Goal: Information Seeking & Learning: Learn about a topic

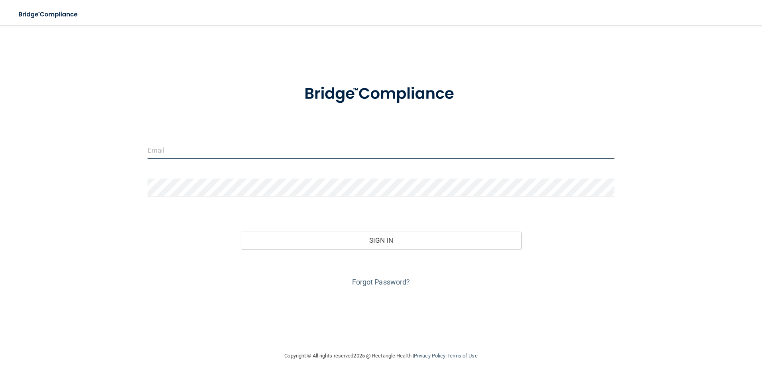
click at [192, 153] on input "email" at bounding box center [381, 150] width 467 height 18
type input "[PERSON_NAME][EMAIL_ADDRESS][PERSON_NAME][DOMAIN_NAME]"
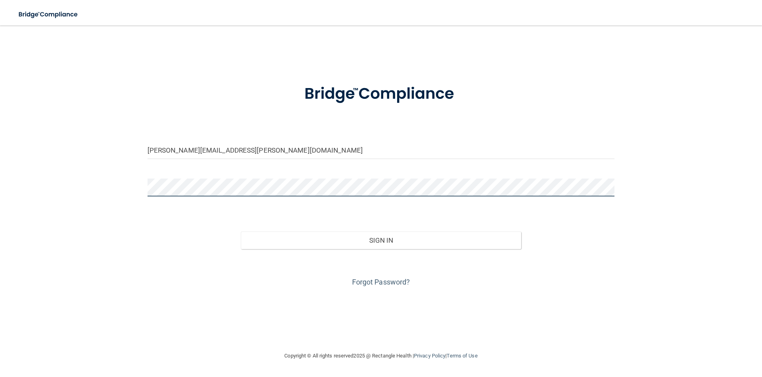
click at [241, 232] on button "Sign In" at bounding box center [381, 241] width 280 height 18
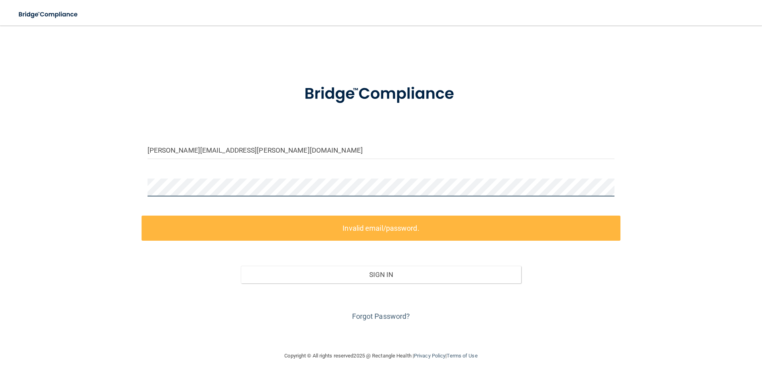
click at [0, 189] on html "Toggle navigation Manage My Enterprise Manage My Location brittany.dale@lansing…" at bounding box center [381, 188] width 762 height 377
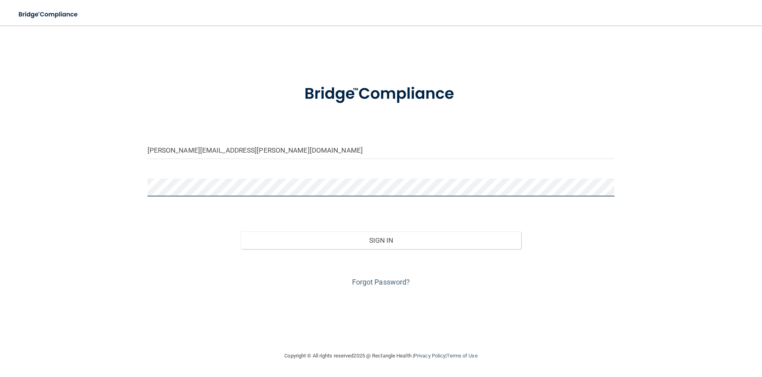
click at [241, 232] on button "Sign In" at bounding box center [381, 241] width 280 height 18
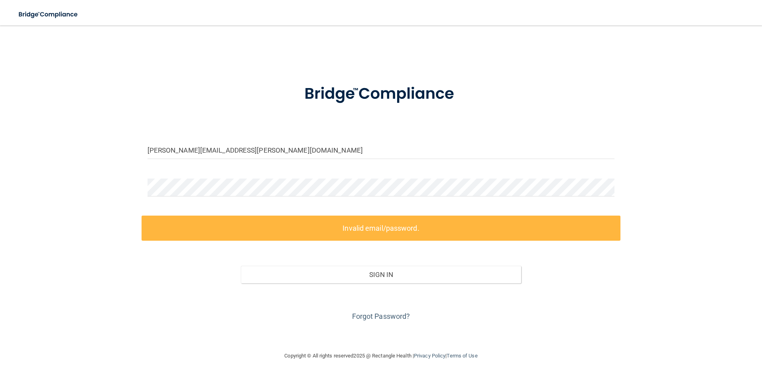
click at [616, 191] on div at bounding box center [381, 191] width 479 height 24
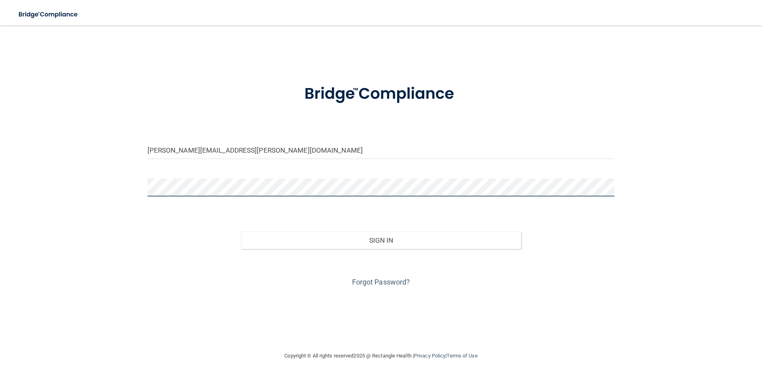
click at [241, 232] on button "Sign In" at bounding box center [381, 241] width 280 height 18
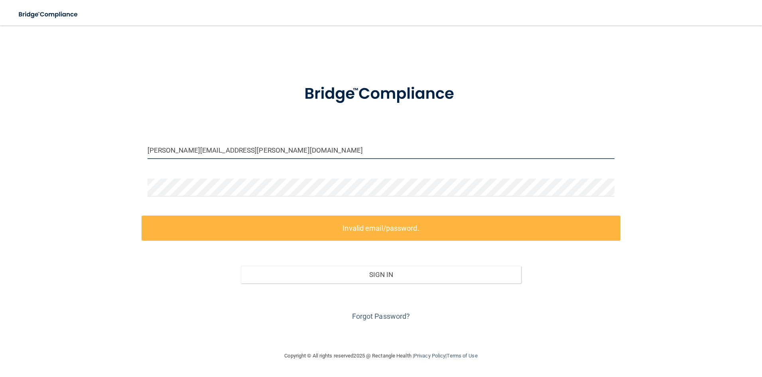
drag, startPoint x: 187, startPoint y: 147, endPoint x: -101, endPoint y: 119, distance: 288.9
click at [0, 119] on html "Toggle navigation Manage My Enterprise Manage My Location brittany.dale@lansing…" at bounding box center [381, 188] width 762 height 377
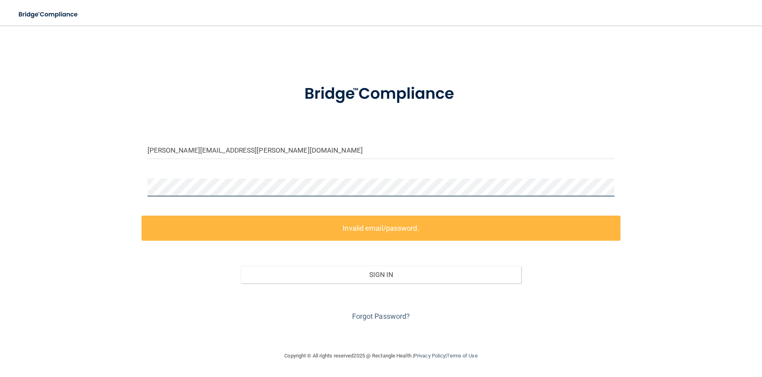
click at [22, 185] on div "brittany.dale@lansingpediatrics.com Invalid email/password. You don't have perm…" at bounding box center [381, 188] width 730 height 310
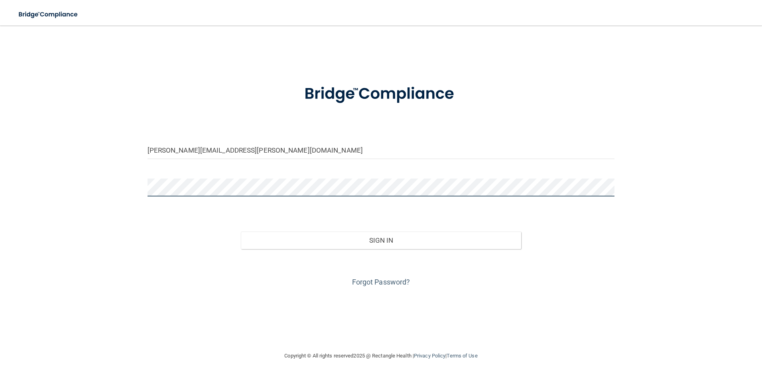
click at [241, 232] on button "Sign In" at bounding box center [381, 241] width 280 height 18
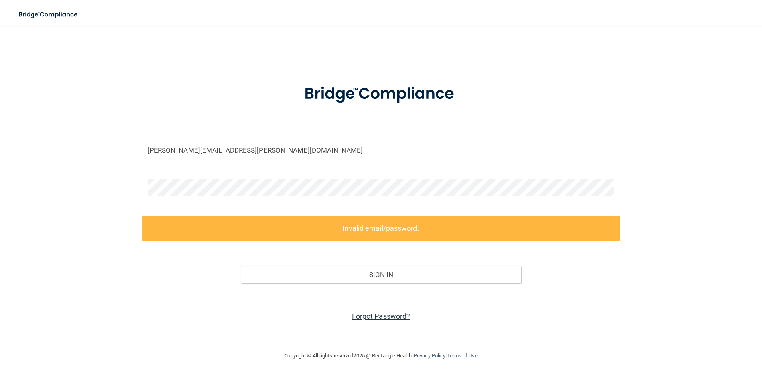
click at [358, 317] on link "Forgot Password?" at bounding box center [381, 316] width 58 height 8
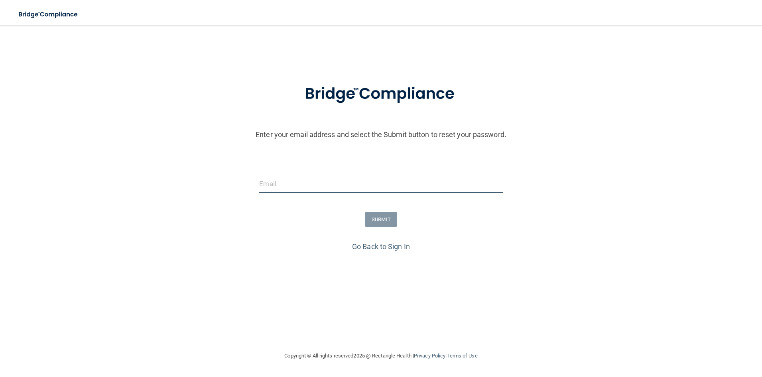
click at [286, 187] on input "email" at bounding box center [380, 184] width 243 height 18
type input "[PERSON_NAME][EMAIL_ADDRESS][PERSON_NAME][DOMAIN_NAME]"
click at [377, 223] on button "SUBMIT" at bounding box center [381, 219] width 32 height 15
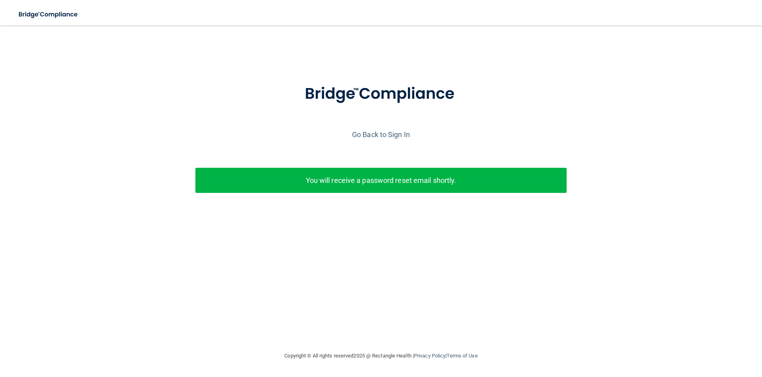
click at [393, 128] on div at bounding box center [381, 100] width 754 height 55
click at [391, 134] on link "Go Back to Sign In" at bounding box center [381, 134] width 58 height 8
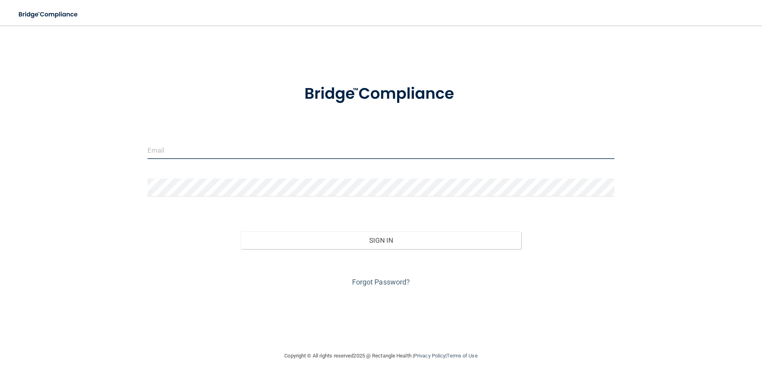
click at [287, 158] on input "email" at bounding box center [381, 150] width 467 height 18
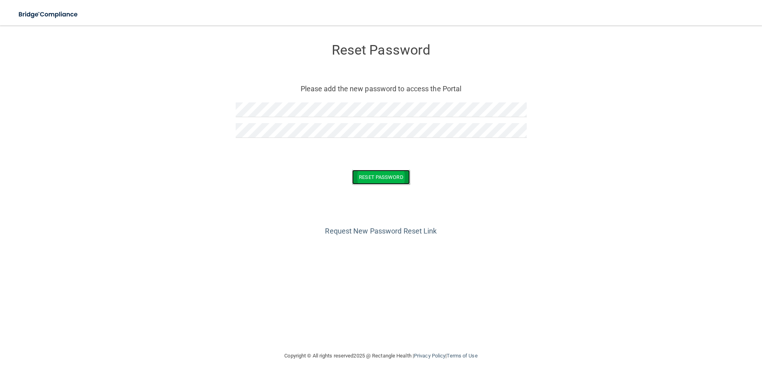
click at [364, 178] on button "Reset Password" at bounding box center [380, 177] width 57 height 15
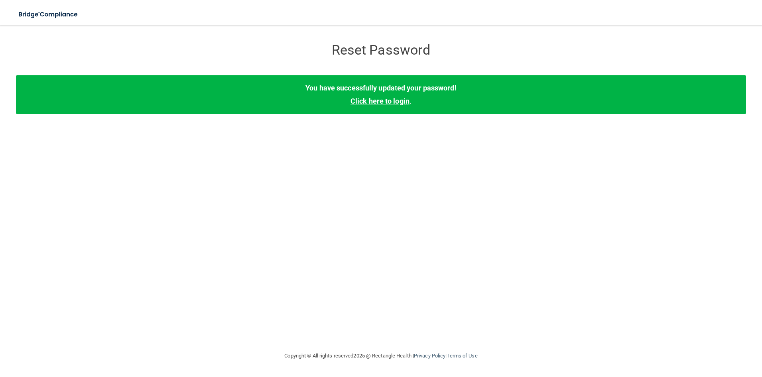
click at [384, 101] on link "Click here to login" at bounding box center [380, 101] width 59 height 8
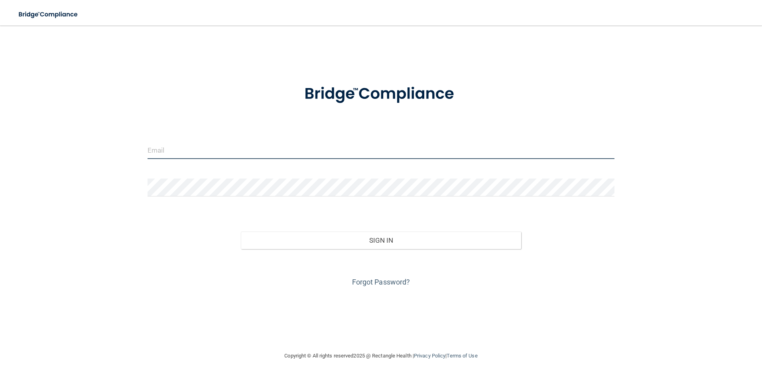
click at [266, 151] on input "email" at bounding box center [381, 150] width 467 height 18
type input "[PERSON_NAME][EMAIL_ADDRESS][PERSON_NAME][DOMAIN_NAME]"
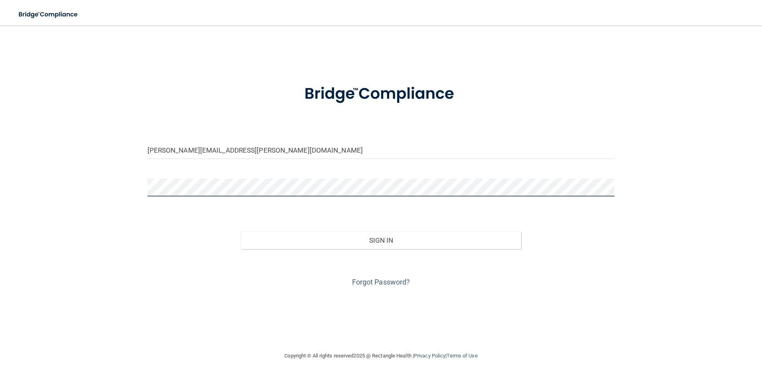
click at [241, 232] on button "Sign In" at bounding box center [381, 241] width 280 height 18
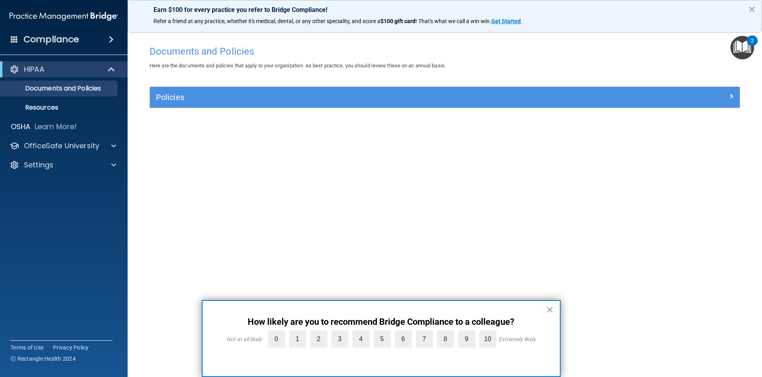
click at [385, 175] on div "Documents and Policies Here are the documents and policies that apply to your o…" at bounding box center [445, 196] width 603 height 310
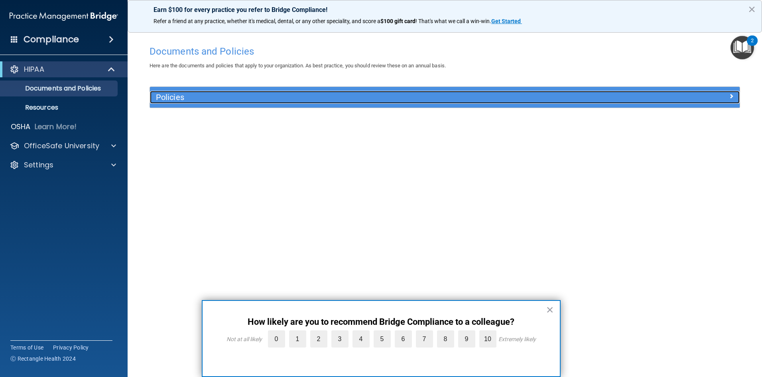
click at [162, 100] on h5 "Policies" at bounding box center [371, 97] width 430 height 9
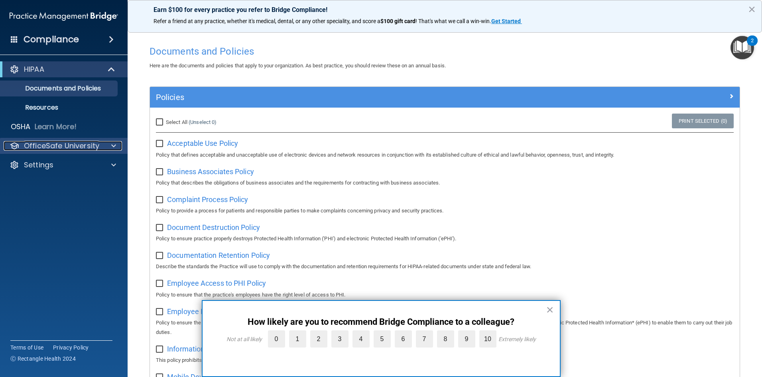
click at [112, 143] on span at bounding box center [113, 146] width 5 height 10
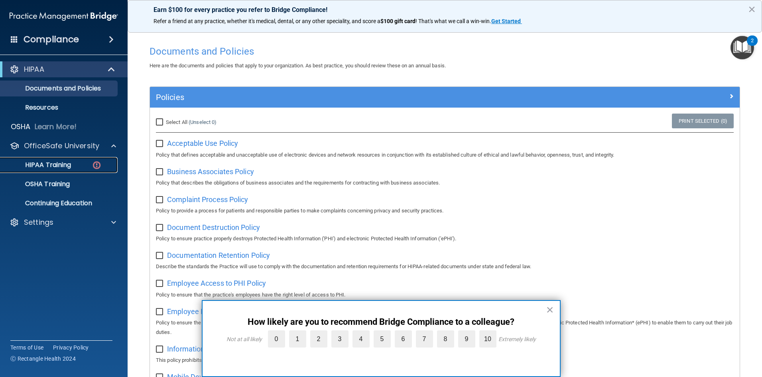
click at [85, 168] on div "HIPAA Training" at bounding box center [59, 165] width 109 height 8
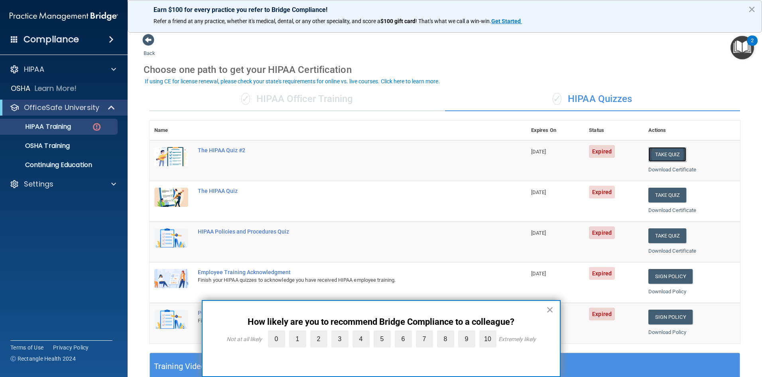
click at [653, 151] on button "Take Quiz" at bounding box center [667, 154] width 38 height 15
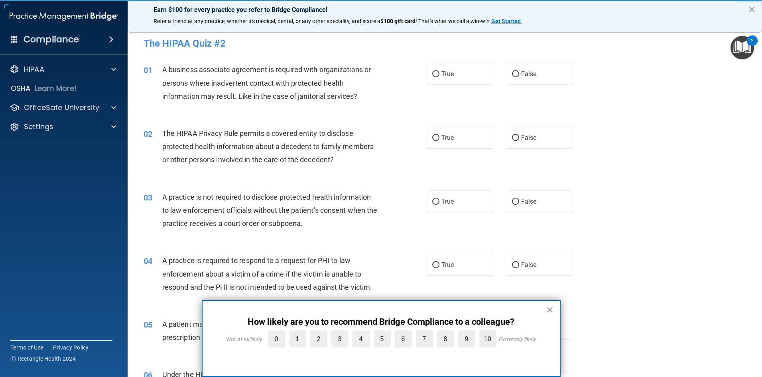
click at [550, 308] on button "×" at bounding box center [550, 309] width 8 height 13
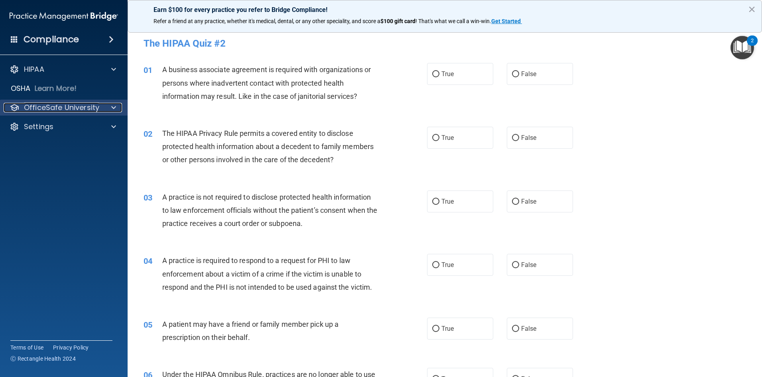
click at [48, 105] on p "OfficeSafe University" at bounding box center [61, 108] width 75 height 10
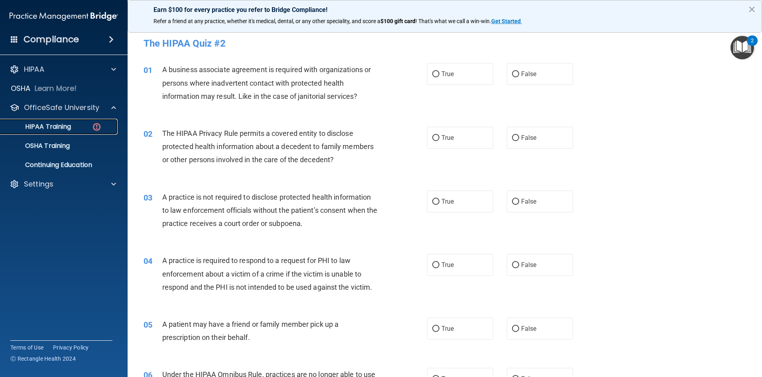
click at [57, 124] on p "HIPAA Training" at bounding box center [38, 127] width 66 height 8
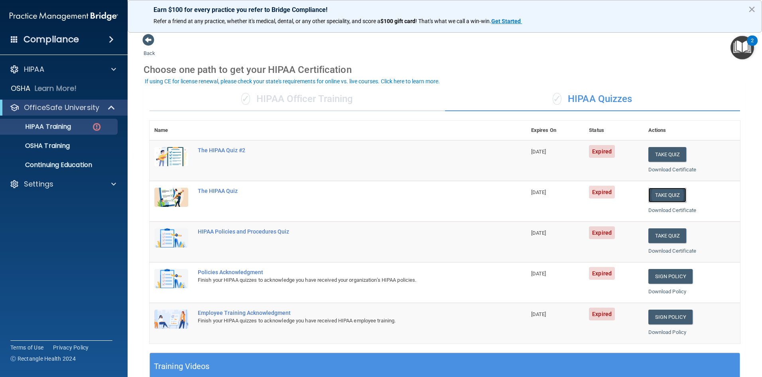
click at [657, 191] on button "Take Quiz" at bounding box center [667, 195] width 38 height 15
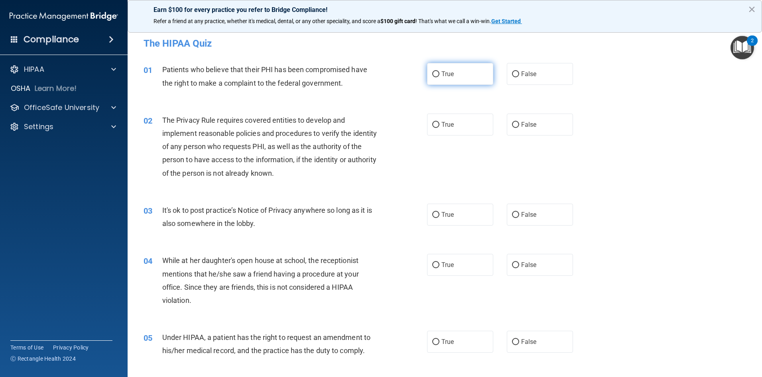
click at [451, 69] on label "True" at bounding box center [460, 74] width 67 height 22
click at [439, 71] on input "True" at bounding box center [435, 74] width 7 height 6
radio input "true"
click at [435, 117] on label "True" at bounding box center [460, 125] width 67 height 22
click at [435, 122] on input "True" at bounding box center [435, 125] width 7 height 6
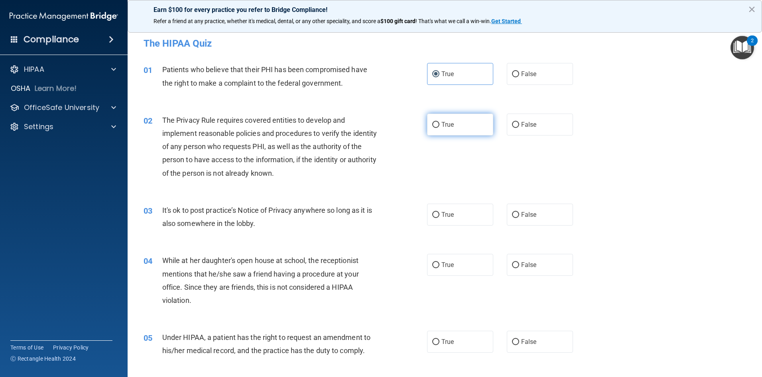
radio input "true"
click at [517, 211] on label "False" at bounding box center [540, 215] width 67 height 22
click at [517, 212] on input "False" at bounding box center [515, 215] width 7 height 6
radio input "true"
click at [525, 268] on span "False" at bounding box center [529, 265] width 16 height 8
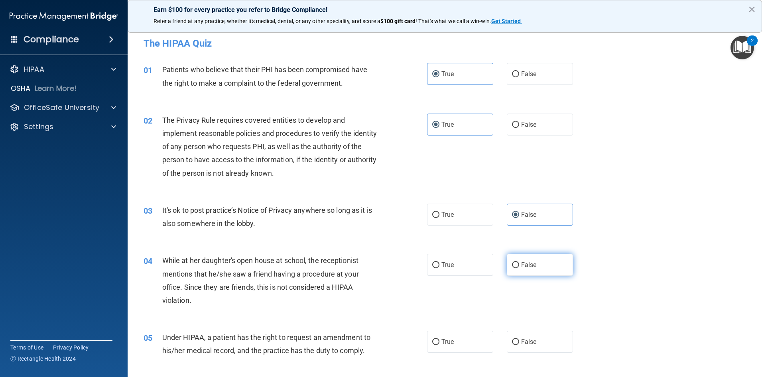
click at [519, 268] on input "False" at bounding box center [515, 265] width 7 height 6
radio input "true"
click at [521, 337] on label "False" at bounding box center [540, 342] width 67 height 22
click at [519, 339] on input "False" at bounding box center [515, 342] width 7 height 6
radio input "true"
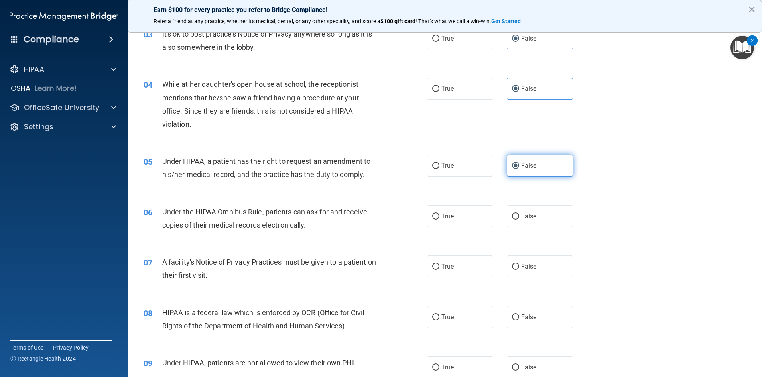
scroll to position [199, 0]
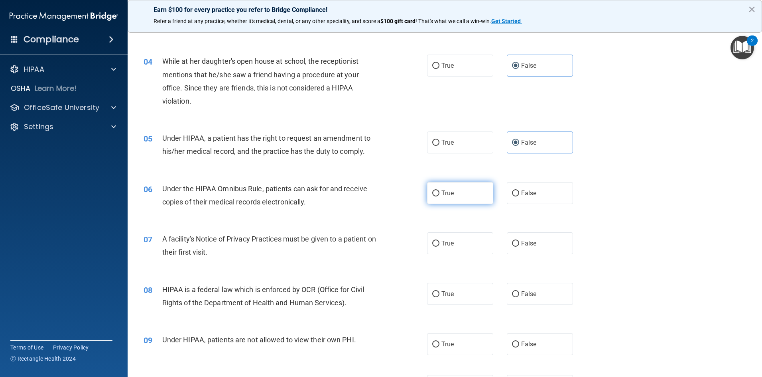
click at [439, 197] on label "True" at bounding box center [460, 193] width 67 height 22
click at [439, 197] on input "True" at bounding box center [435, 194] width 7 height 6
radio input "true"
click at [443, 242] on span "True" at bounding box center [447, 244] width 12 height 8
click at [439, 242] on input "True" at bounding box center [435, 244] width 7 height 6
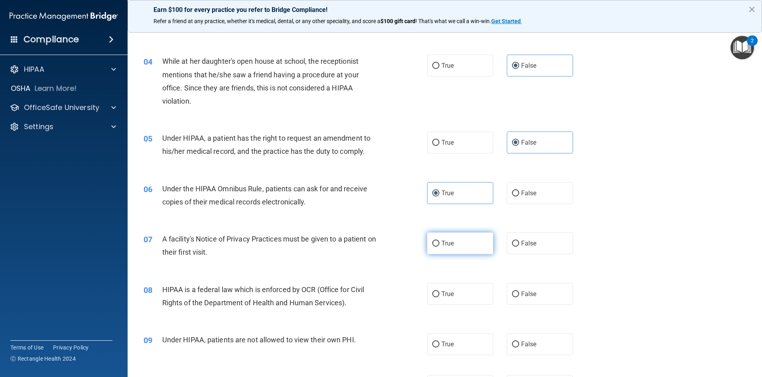
radio input "true"
click at [475, 292] on label "True" at bounding box center [460, 294] width 67 height 22
click at [439, 292] on input "True" at bounding box center [435, 295] width 7 height 6
radio input "true"
click at [507, 344] on label "False" at bounding box center [540, 344] width 67 height 22
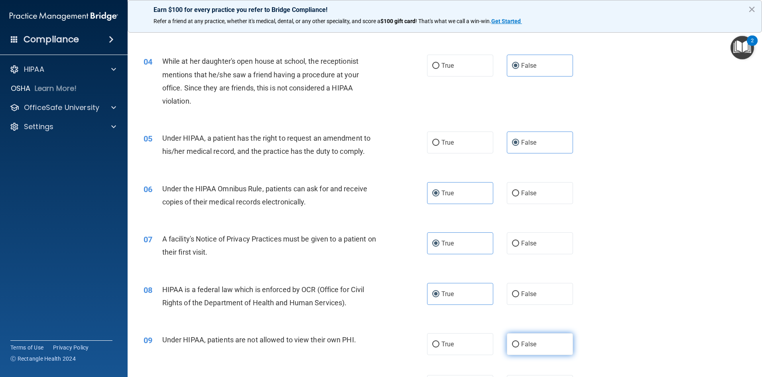
click at [512, 344] on input "False" at bounding box center [515, 345] width 7 height 6
radio input "true"
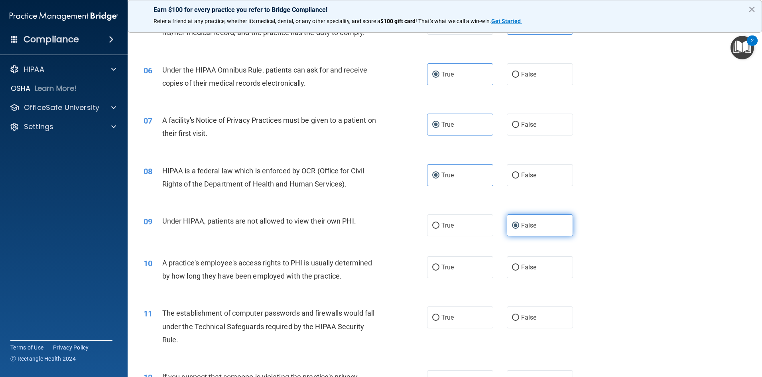
scroll to position [319, 0]
click at [512, 274] on label "False" at bounding box center [540, 267] width 67 height 22
click at [512, 270] on input "False" at bounding box center [515, 267] width 7 height 6
radio input "true"
click at [451, 326] on label "True" at bounding box center [460, 317] width 67 height 22
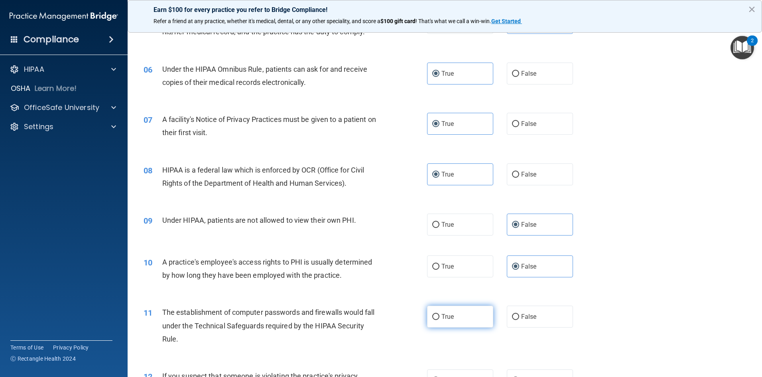
click at [439, 320] on input "True" at bounding box center [435, 317] width 7 height 6
radio input "true"
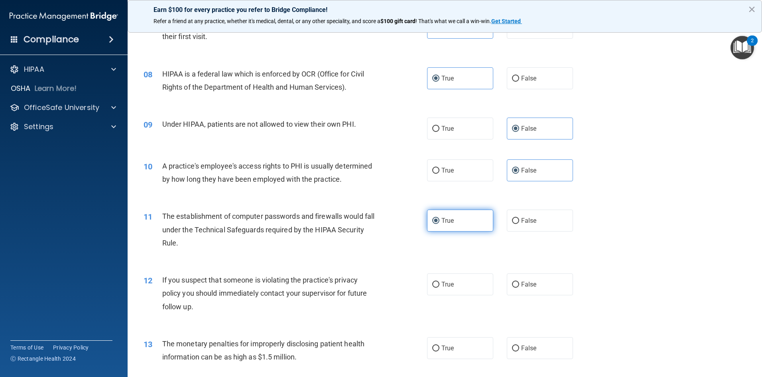
scroll to position [439, 0]
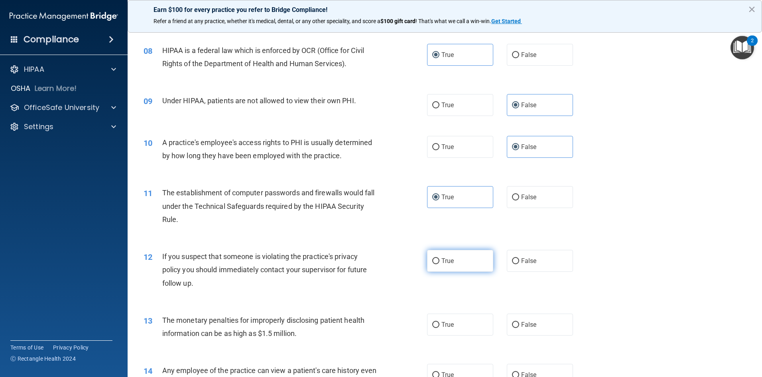
click at [443, 262] on span "True" at bounding box center [447, 261] width 12 height 8
click at [439, 262] on input "True" at bounding box center [435, 261] width 7 height 6
radio input "true"
click at [434, 329] on label "True" at bounding box center [460, 325] width 67 height 22
click at [434, 328] on input "True" at bounding box center [435, 325] width 7 height 6
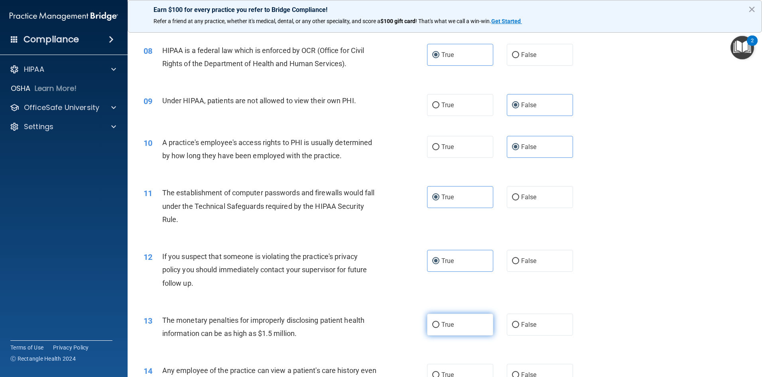
radio input "true"
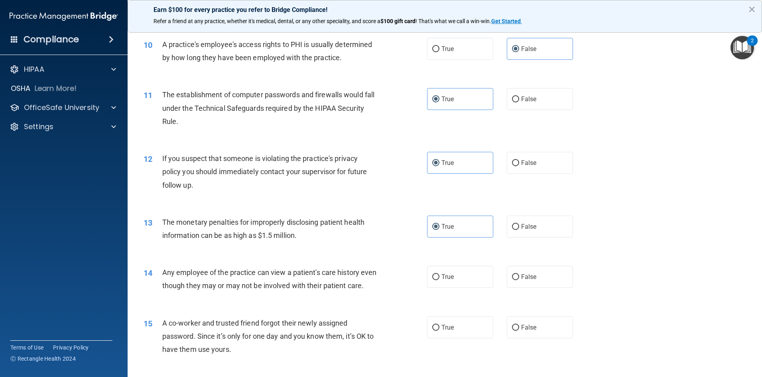
scroll to position [558, 0]
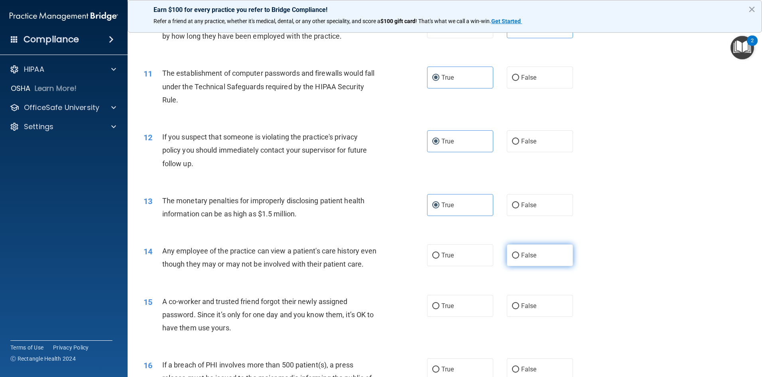
click at [527, 257] on span "False" at bounding box center [529, 256] width 16 height 8
click at [519, 257] on input "False" at bounding box center [515, 256] width 7 height 6
radio input "true"
click at [521, 310] on span "False" at bounding box center [529, 306] width 16 height 8
click at [519, 309] on input "False" at bounding box center [515, 306] width 7 height 6
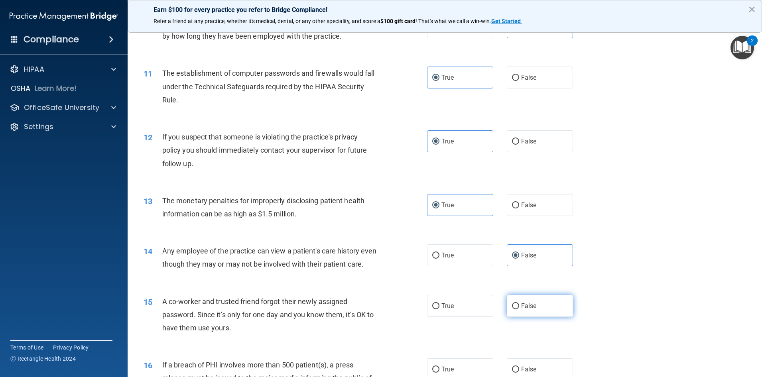
radio input "true"
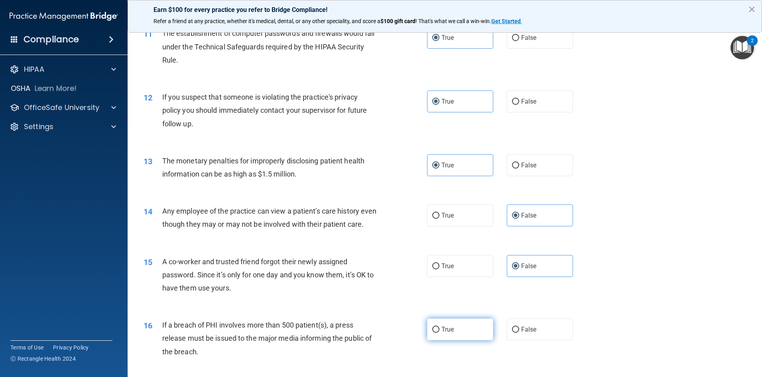
click at [462, 341] on label "True" at bounding box center [460, 330] width 67 height 22
click at [439, 333] on input "True" at bounding box center [435, 330] width 7 height 6
radio input "true"
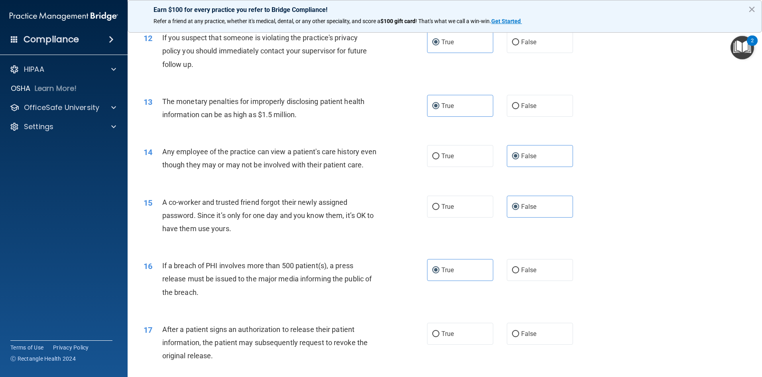
scroll to position [678, 0]
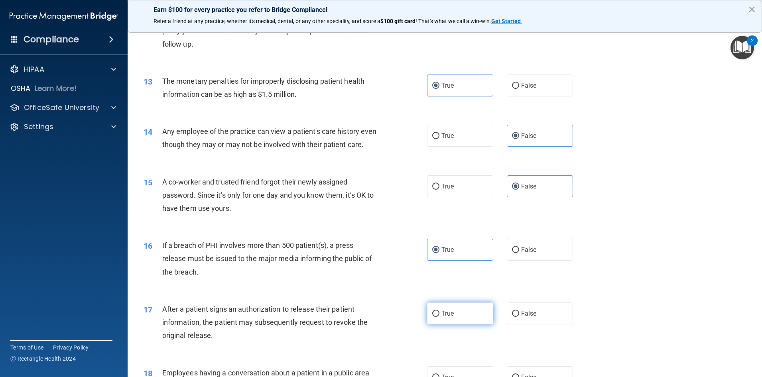
click at [472, 325] on label "True" at bounding box center [460, 314] width 67 height 22
click at [439, 317] on input "True" at bounding box center [435, 314] width 7 height 6
radio input "true"
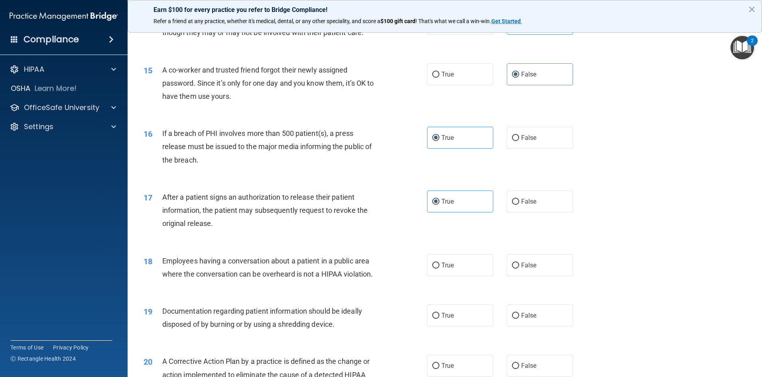
scroll to position [798, 0]
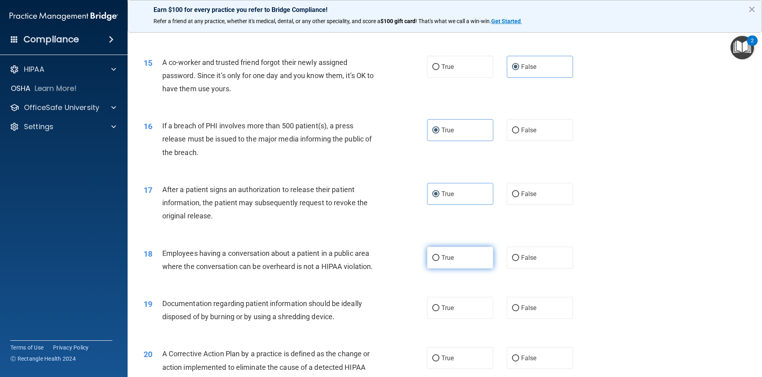
click at [481, 266] on label "True" at bounding box center [460, 258] width 67 height 22
click at [439, 261] on input "True" at bounding box center [435, 258] width 7 height 6
radio input "true"
click at [529, 262] on span "False" at bounding box center [529, 258] width 16 height 8
click at [519, 261] on input "False" at bounding box center [515, 258] width 7 height 6
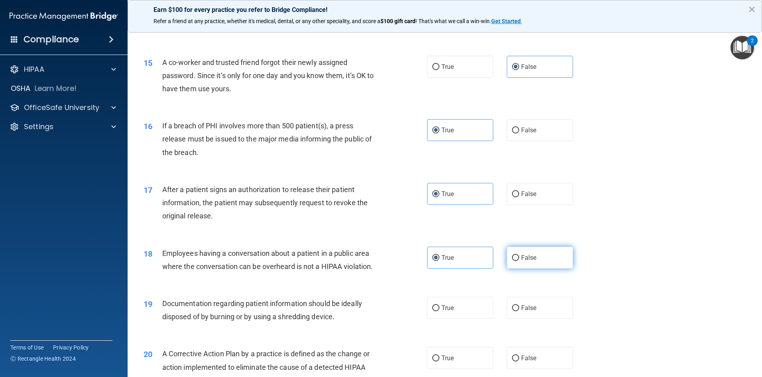
radio input "true"
radio input "false"
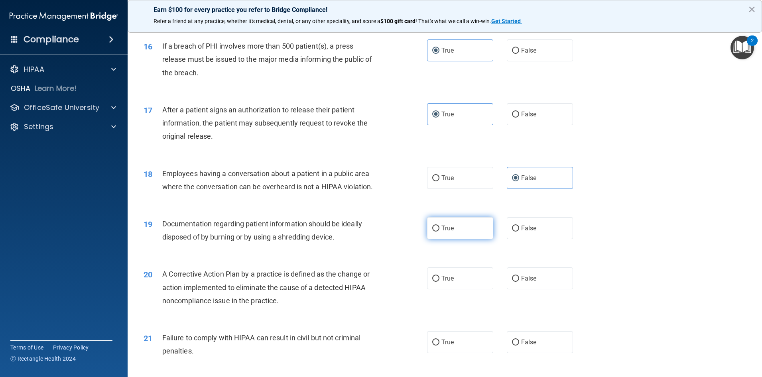
click at [448, 239] on label "True" at bounding box center [460, 228] width 67 height 22
click at [439, 232] on input "True" at bounding box center [435, 229] width 7 height 6
radio input "true"
click at [456, 290] on label "True" at bounding box center [460, 279] width 67 height 22
click at [439, 282] on input "True" at bounding box center [435, 279] width 7 height 6
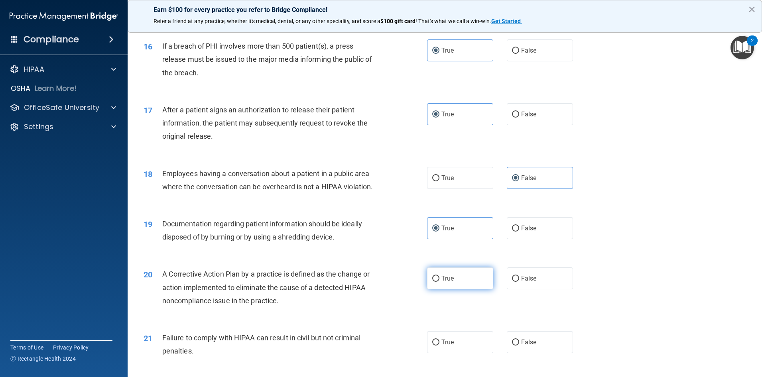
radio input "true"
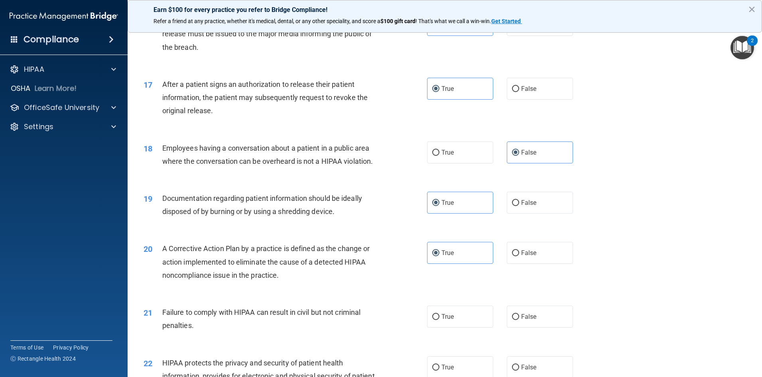
scroll to position [917, 0]
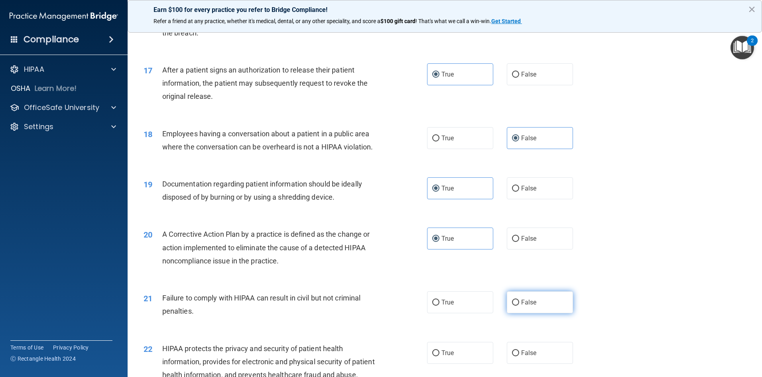
click at [519, 306] on label "False" at bounding box center [540, 303] width 67 height 22
click at [519, 306] on input "False" at bounding box center [515, 303] width 7 height 6
radio input "true"
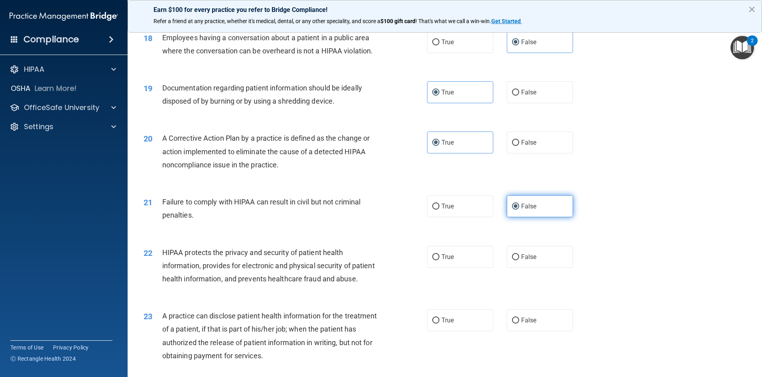
scroll to position [1037, 0]
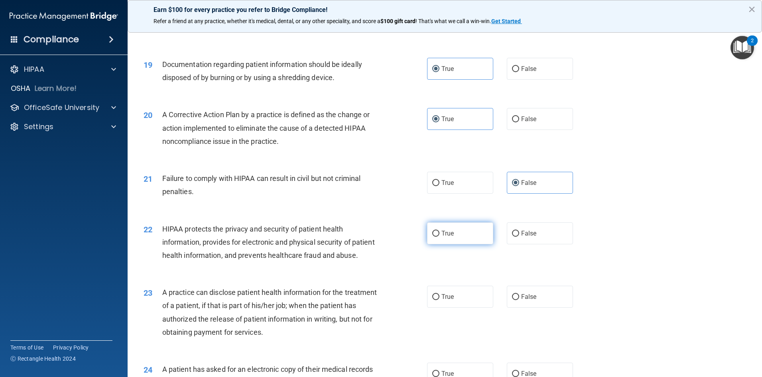
click at [454, 244] on label "True" at bounding box center [460, 234] width 67 height 22
click at [439, 237] on input "True" at bounding box center [435, 234] width 7 height 6
radio input "true"
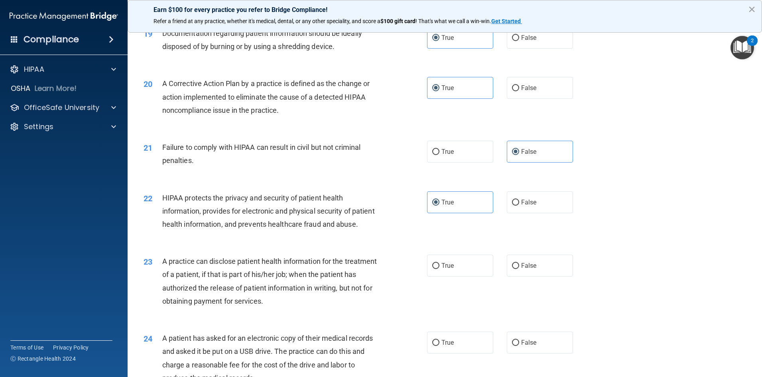
scroll to position [1117, 0]
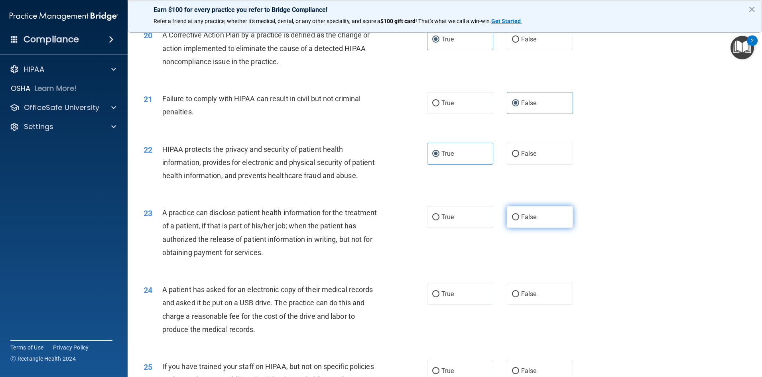
click at [538, 228] on label "False" at bounding box center [540, 217] width 67 height 22
click at [519, 221] on input "False" at bounding box center [515, 218] width 7 height 6
radio input "true"
click at [457, 305] on label "True" at bounding box center [460, 294] width 67 height 22
click at [439, 297] on input "True" at bounding box center [435, 295] width 7 height 6
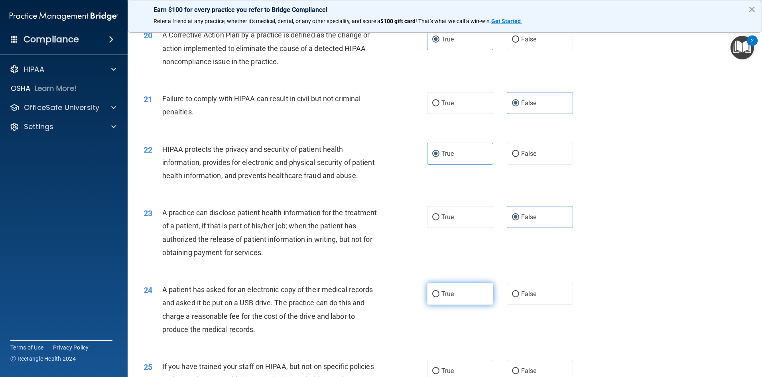
radio input "true"
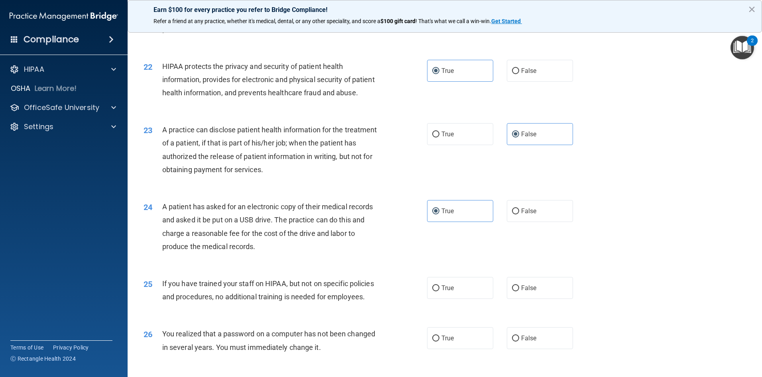
scroll to position [1236, 0]
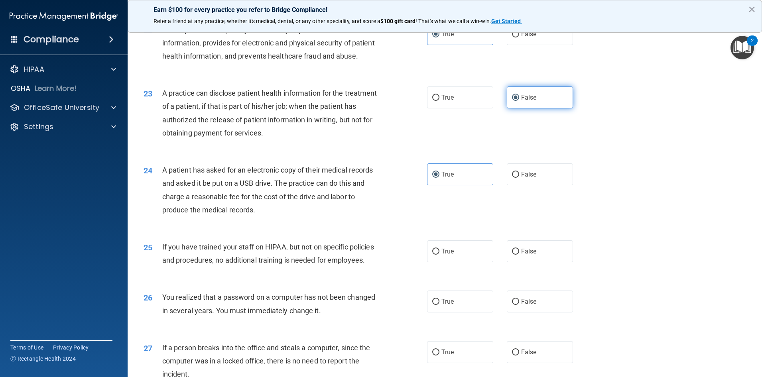
click at [523, 101] on span "False" at bounding box center [529, 98] width 16 height 8
click at [519, 101] on input "False" at bounding box center [515, 98] width 7 height 6
click at [445, 185] on label "True" at bounding box center [460, 174] width 67 height 22
click at [439, 178] on input "True" at bounding box center [435, 175] width 7 height 6
click at [457, 185] on label "True" at bounding box center [460, 174] width 67 height 22
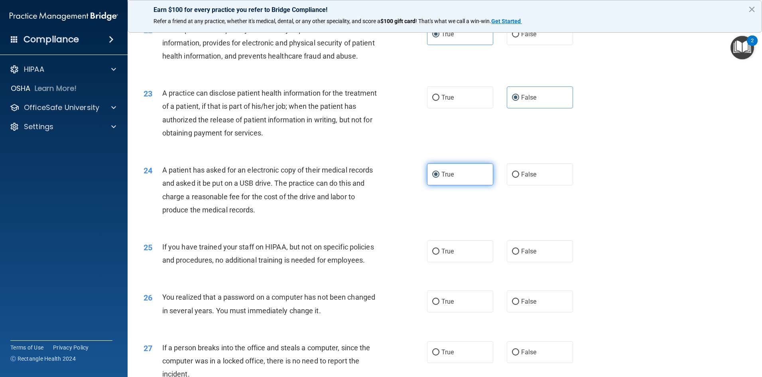
click at [439, 178] on input "True" at bounding box center [435, 175] width 7 height 6
click at [498, 262] on div "True False" at bounding box center [507, 251] width 160 height 22
click at [523, 255] on span "False" at bounding box center [529, 252] width 16 height 8
click at [519, 255] on input "False" at bounding box center [515, 252] width 7 height 6
radio input "true"
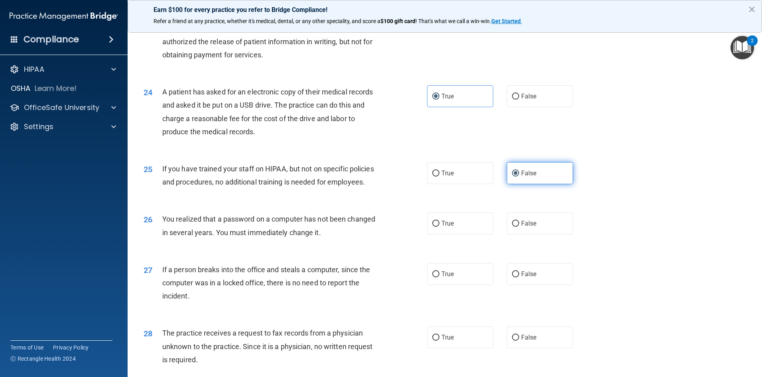
scroll to position [1316, 0]
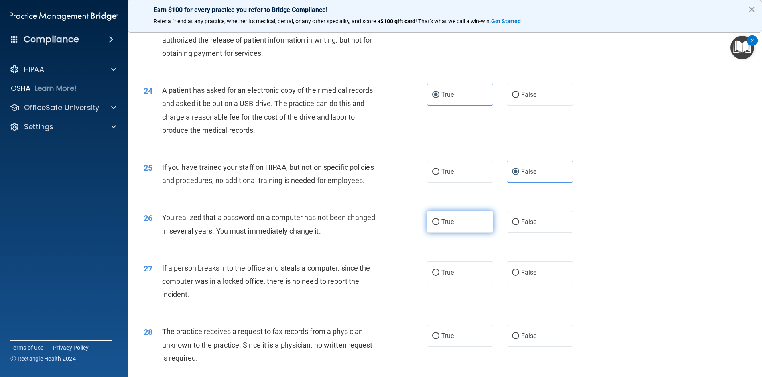
click at [445, 233] on label "True" at bounding box center [460, 222] width 67 height 22
click at [439, 225] on input "True" at bounding box center [435, 222] width 7 height 6
radio input "true"
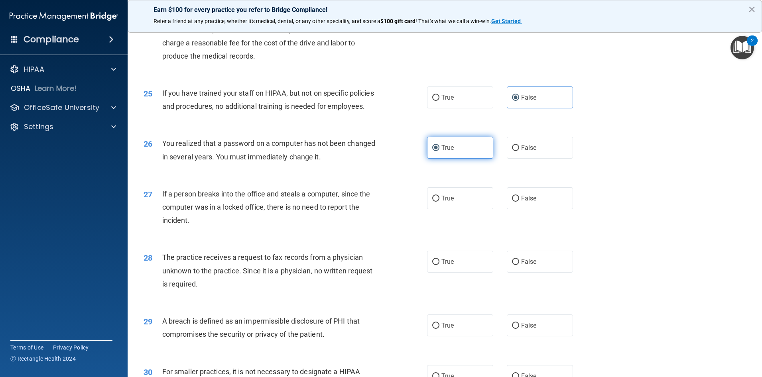
scroll to position [1396, 0]
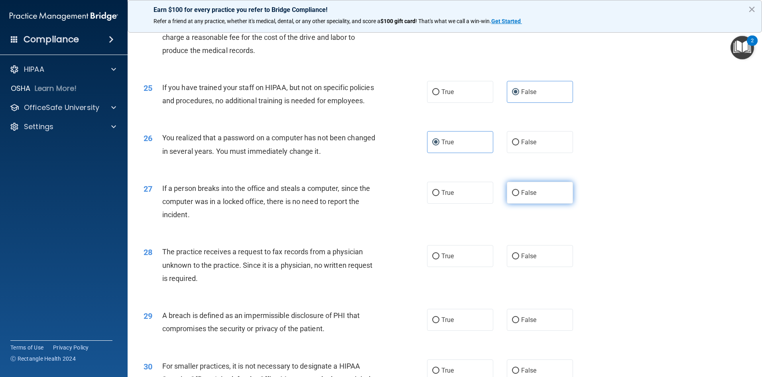
click at [555, 204] on label "False" at bounding box center [540, 193] width 67 height 22
click at [519, 196] on input "False" at bounding box center [515, 193] width 7 height 6
radio input "true"
click at [532, 285] on div "28 The practice receives a request to fax records from a physician unknown to t…" at bounding box center [445, 267] width 615 height 64
click at [533, 267] on label "False" at bounding box center [540, 256] width 67 height 22
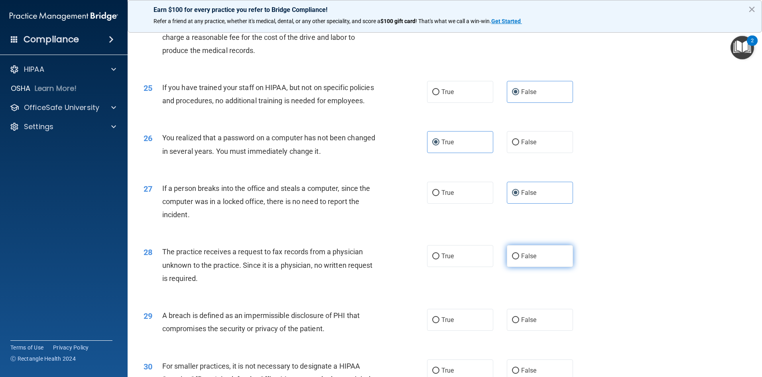
click at [519, 260] on input "False" at bounding box center [515, 257] width 7 height 6
radio input "true"
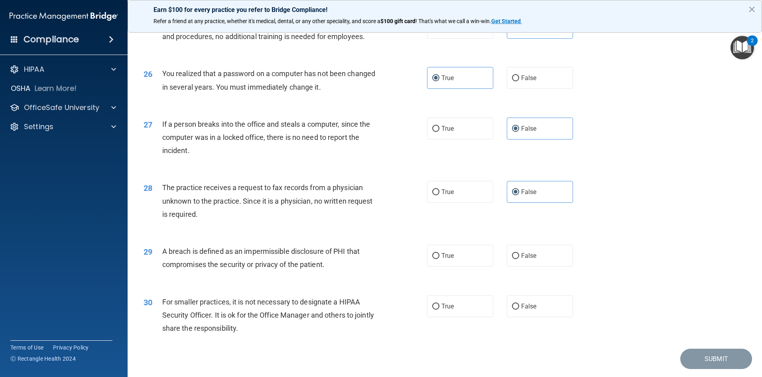
scroll to position [1475, 0]
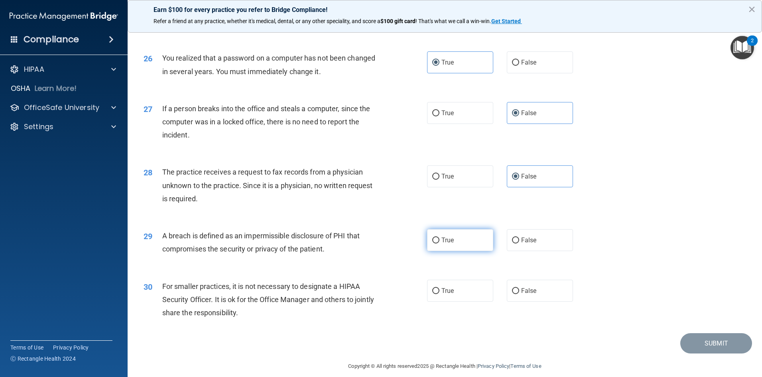
click at [434, 251] on label "True" at bounding box center [460, 240] width 67 height 22
click at [434, 244] on input "True" at bounding box center [435, 241] width 7 height 6
radio input "true"
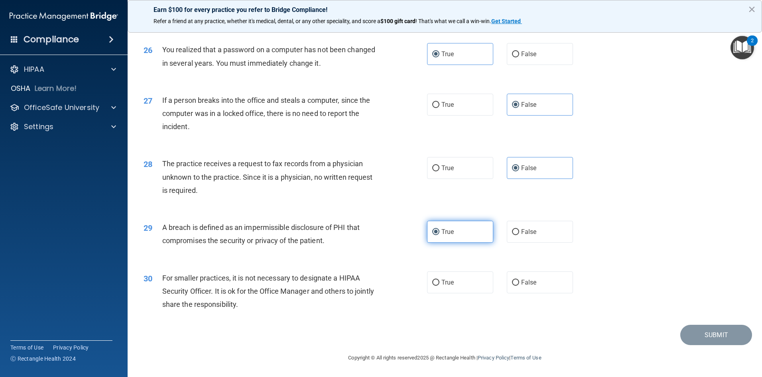
scroll to position [1523, 0]
click at [542, 288] on label "False" at bounding box center [540, 283] width 67 height 22
click at [519, 286] on input "False" at bounding box center [515, 283] width 7 height 6
radio input "true"
click at [727, 333] on button "Submit" at bounding box center [716, 335] width 72 height 20
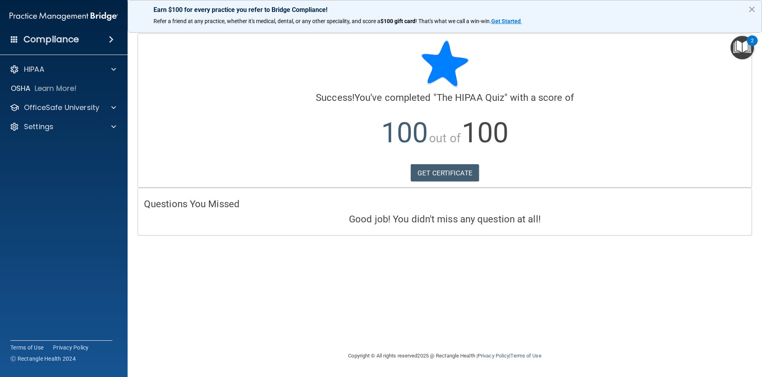
click at [743, 51] on img "Open Resource Center, 2 new notifications" at bounding box center [743, 48] width 24 height 24
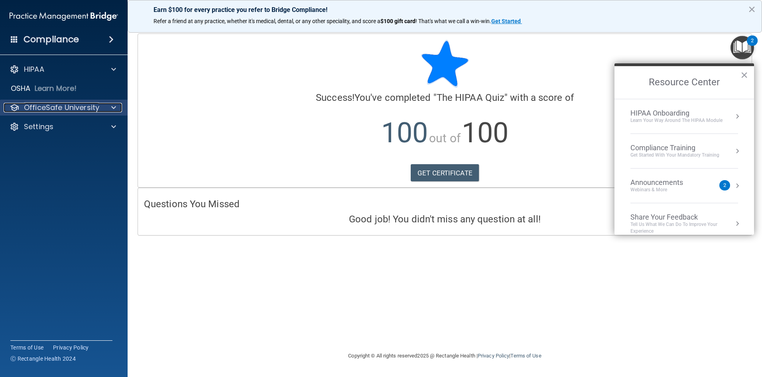
click at [73, 106] on p "OfficeSafe University" at bounding box center [61, 108] width 75 height 10
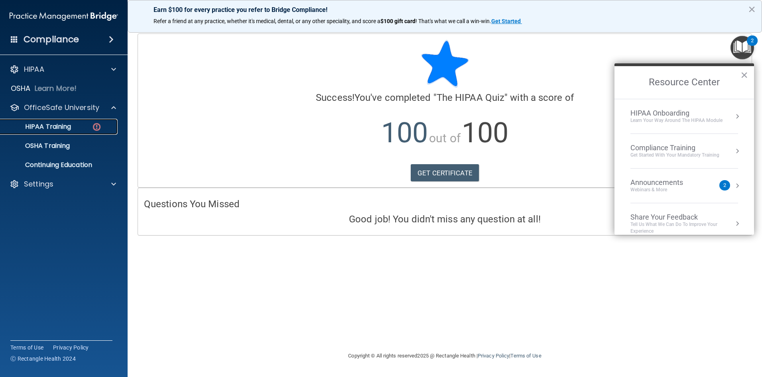
click at [71, 127] on p "HIPAA Training" at bounding box center [38, 127] width 66 height 8
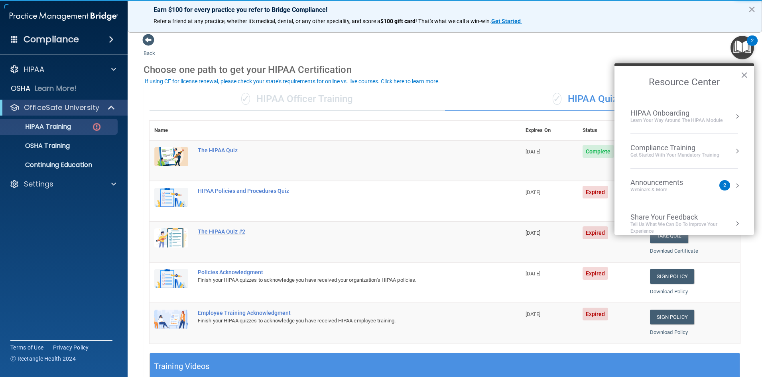
click at [221, 231] on div "The HIPAA Quiz #2" at bounding box center [339, 231] width 283 height 6
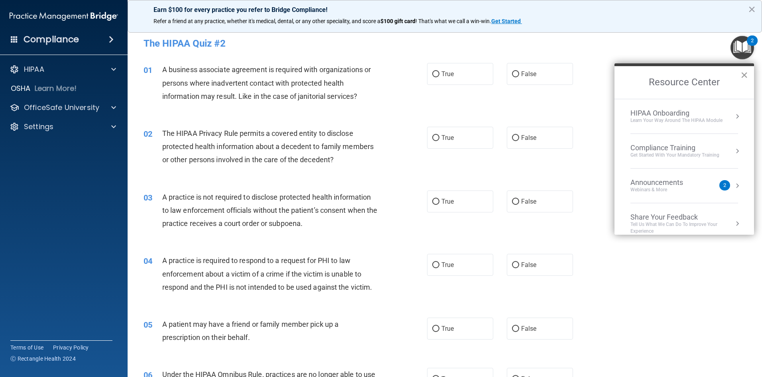
click at [743, 75] on button "×" at bounding box center [745, 75] width 8 height 13
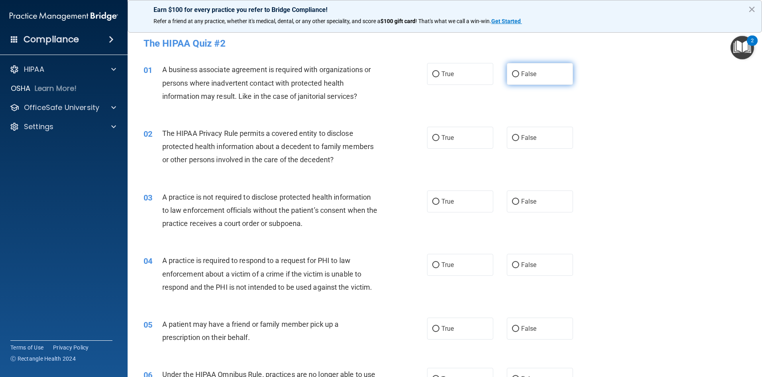
click at [514, 72] on input "False" at bounding box center [515, 74] width 7 height 6
radio input "true"
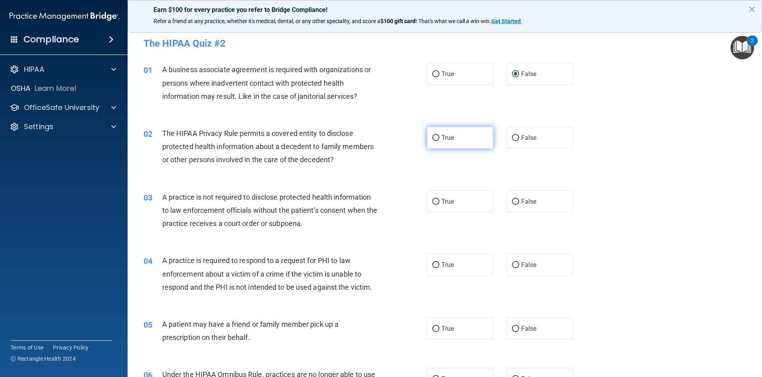
click at [451, 144] on label "True" at bounding box center [460, 138] width 67 height 22
click at [439, 141] on input "True" at bounding box center [435, 138] width 7 height 6
radio input "true"
click at [527, 201] on span "False" at bounding box center [529, 202] width 16 height 8
click at [519, 201] on input "False" at bounding box center [515, 202] width 7 height 6
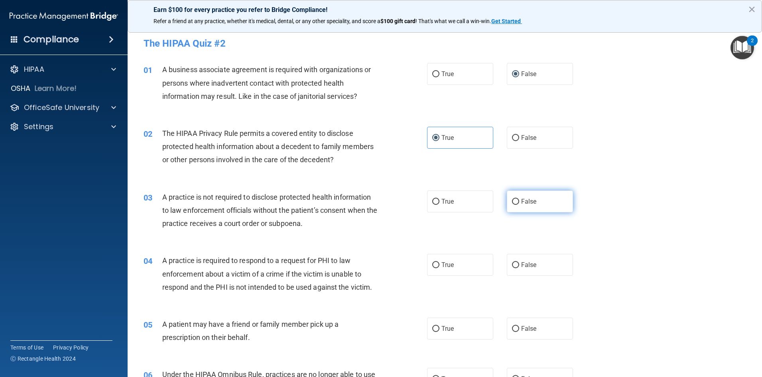
radio input "true"
click at [457, 287] on div "04 A practice is required to respond to a request for PHI to law enforcement ab…" at bounding box center [445, 276] width 615 height 64
click at [468, 268] on label "True" at bounding box center [460, 265] width 67 height 22
click at [439, 268] on input "True" at bounding box center [435, 265] width 7 height 6
radio input "true"
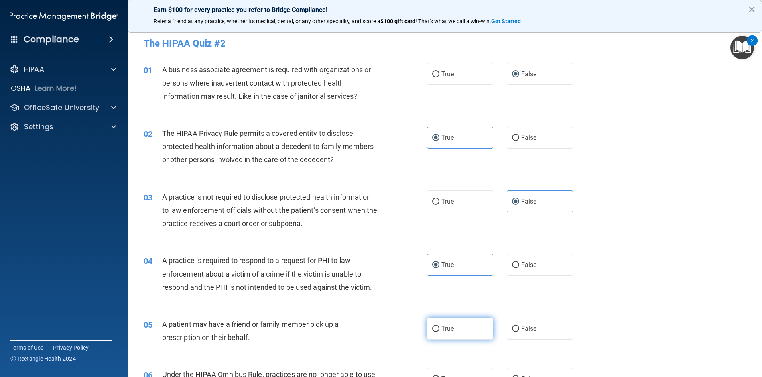
click at [459, 325] on label "True" at bounding box center [460, 329] width 67 height 22
click at [439, 326] on input "True" at bounding box center [435, 329] width 7 height 6
radio input "true"
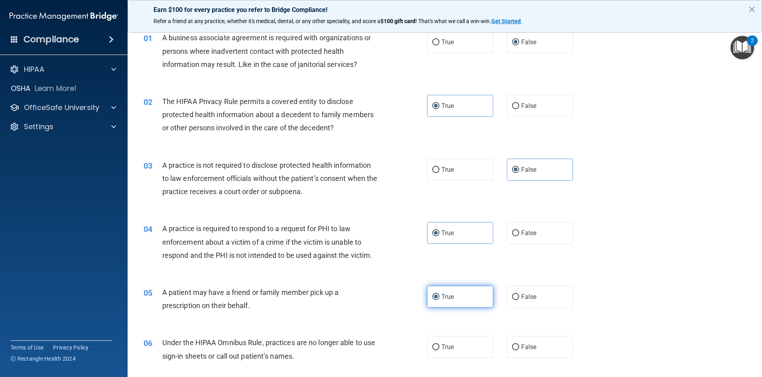
scroll to position [80, 0]
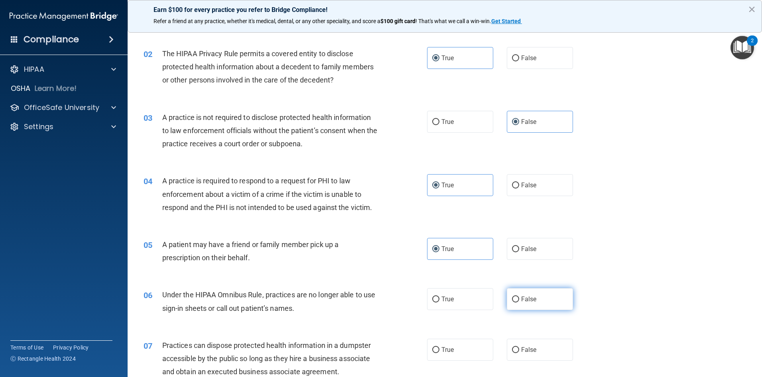
click at [513, 301] on input "False" at bounding box center [515, 300] width 7 height 6
radio input "true"
click at [522, 343] on label "False" at bounding box center [540, 350] width 67 height 22
click at [519, 347] on input "False" at bounding box center [515, 350] width 7 height 6
radio input "true"
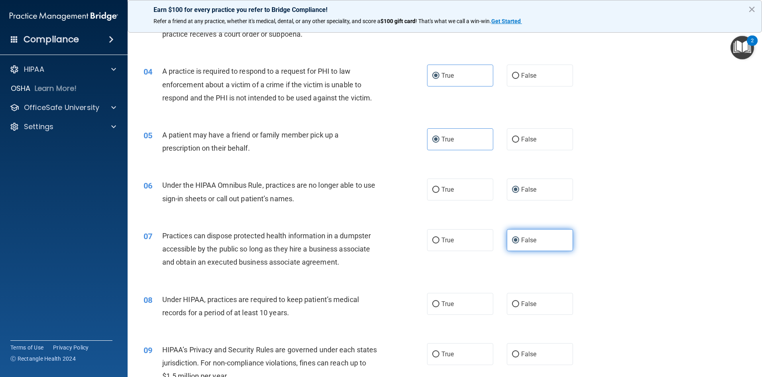
scroll to position [199, 0]
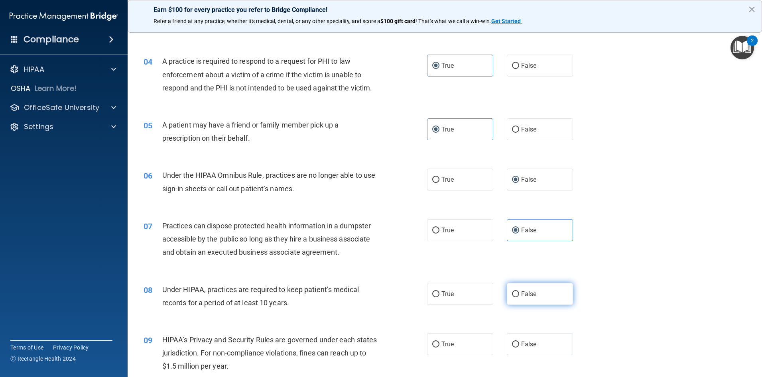
click at [530, 301] on label "False" at bounding box center [540, 294] width 67 height 22
click at [519, 297] on input "False" at bounding box center [515, 295] width 7 height 6
radio input "true"
click at [532, 349] on label "False" at bounding box center [540, 344] width 67 height 22
click at [519, 348] on input "False" at bounding box center [515, 345] width 7 height 6
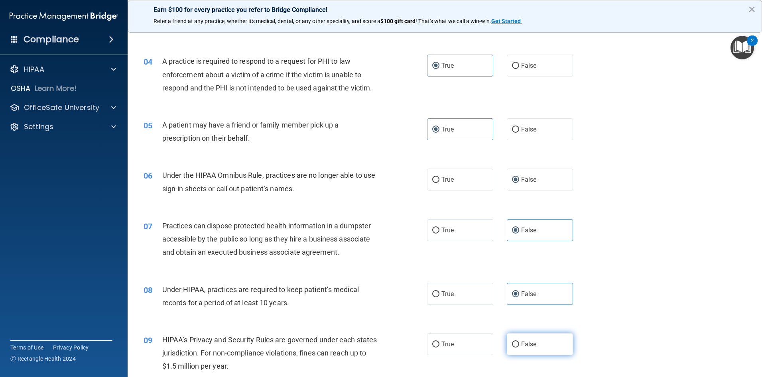
radio input "true"
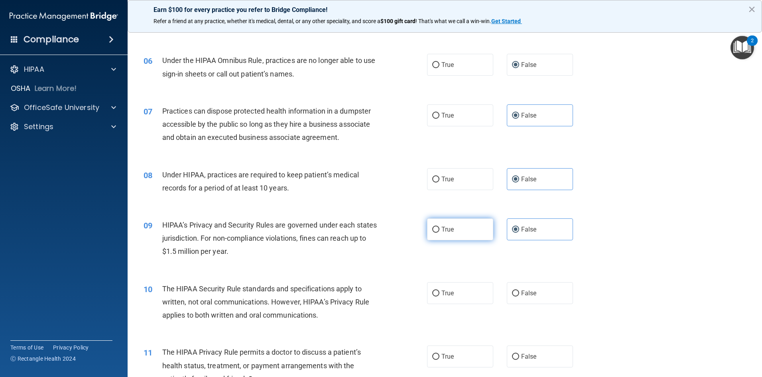
scroll to position [319, 0]
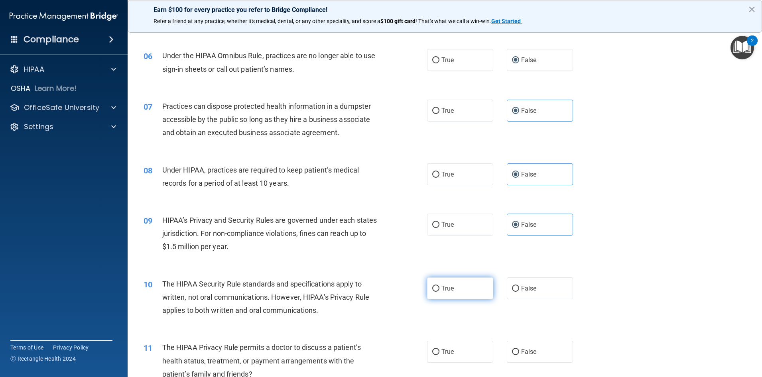
click at [456, 287] on label "True" at bounding box center [460, 289] width 67 height 22
click at [439, 287] on input "True" at bounding box center [435, 289] width 7 height 6
radio input "true"
click at [451, 347] on label "True" at bounding box center [460, 352] width 67 height 22
click at [439, 349] on input "True" at bounding box center [435, 352] width 7 height 6
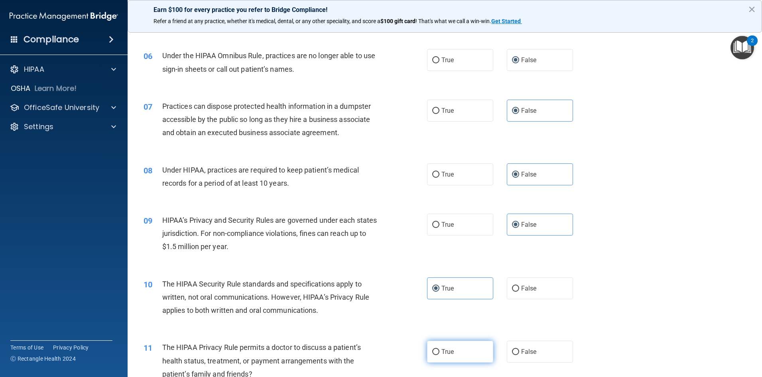
radio input "true"
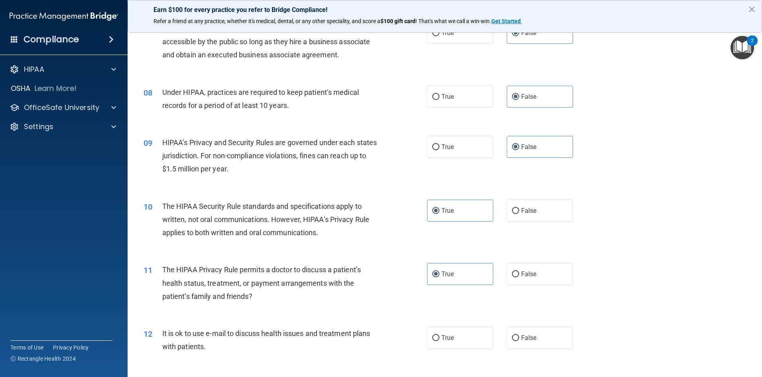
scroll to position [399, 0]
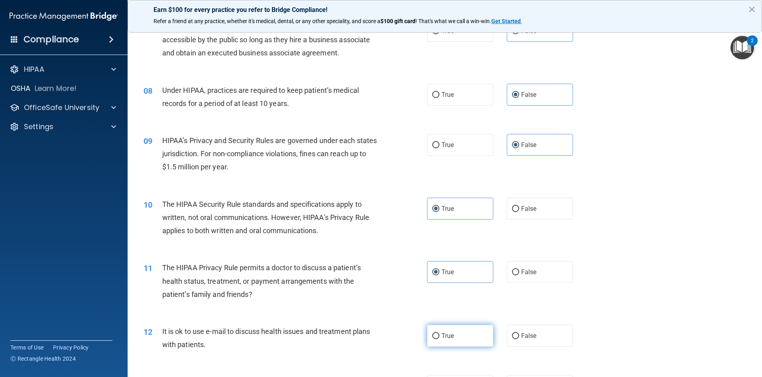
click at [453, 339] on label "True" at bounding box center [460, 336] width 67 height 22
click at [439, 339] on input "True" at bounding box center [435, 336] width 7 height 6
radio input "true"
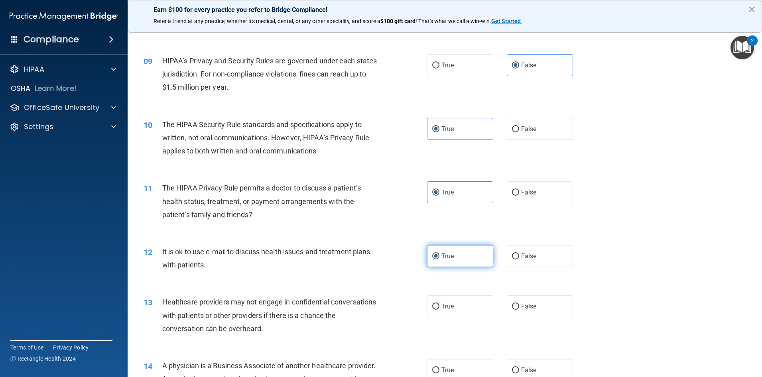
scroll to position [518, 0]
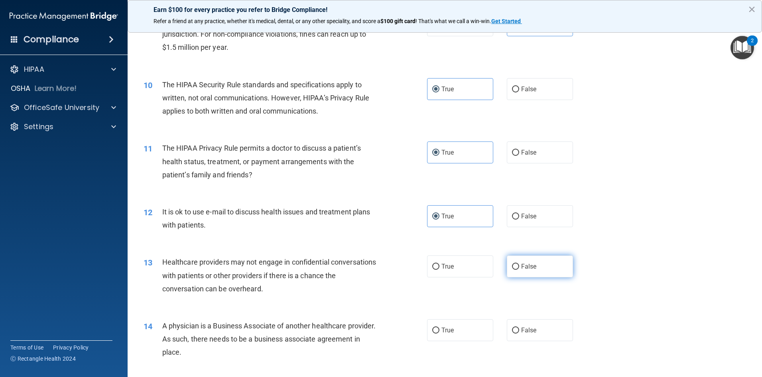
click at [534, 267] on label "False" at bounding box center [540, 267] width 67 height 22
click at [519, 267] on input "False" at bounding box center [515, 267] width 7 height 6
radio input "true"
click at [531, 328] on span "False" at bounding box center [529, 331] width 16 height 8
click at [519, 328] on input "False" at bounding box center [515, 331] width 7 height 6
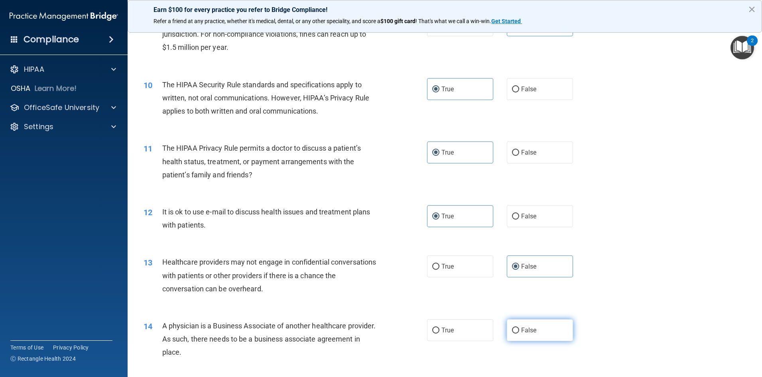
radio input "true"
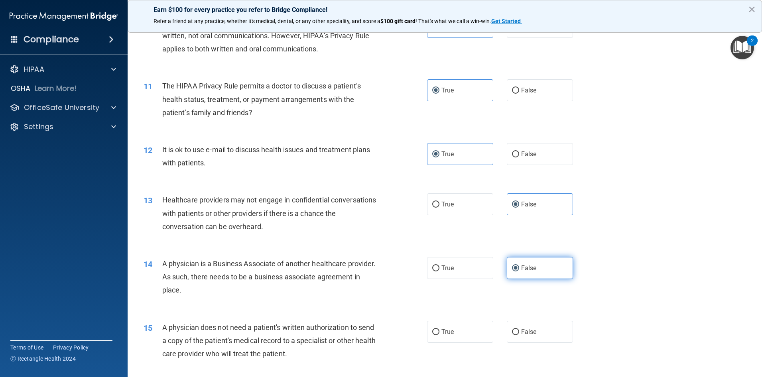
scroll to position [598, 0]
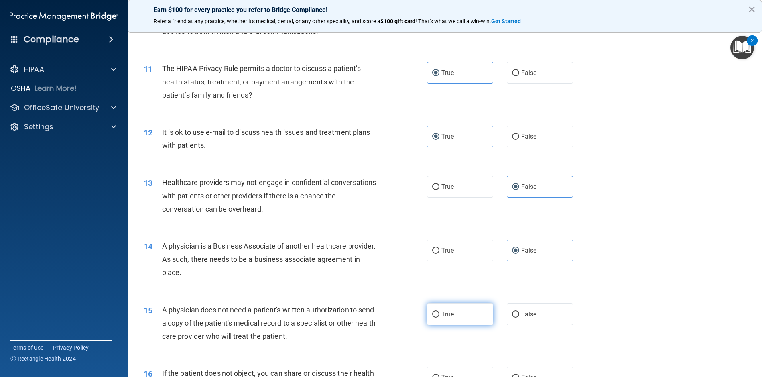
click at [466, 313] on label "True" at bounding box center [460, 314] width 67 height 22
click at [439, 313] on input "True" at bounding box center [435, 315] width 7 height 6
radio input "true"
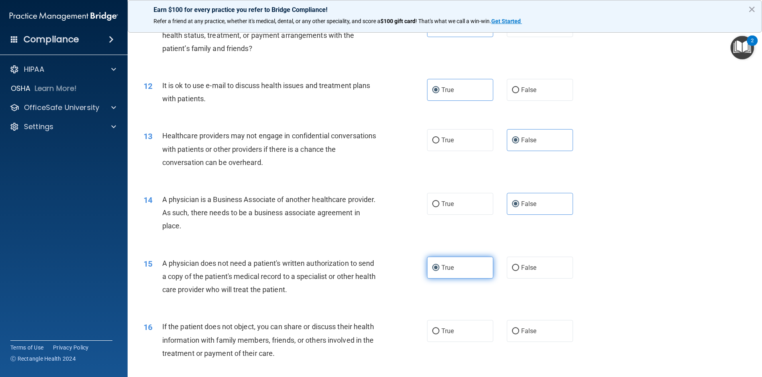
scroll to position [678, 0]
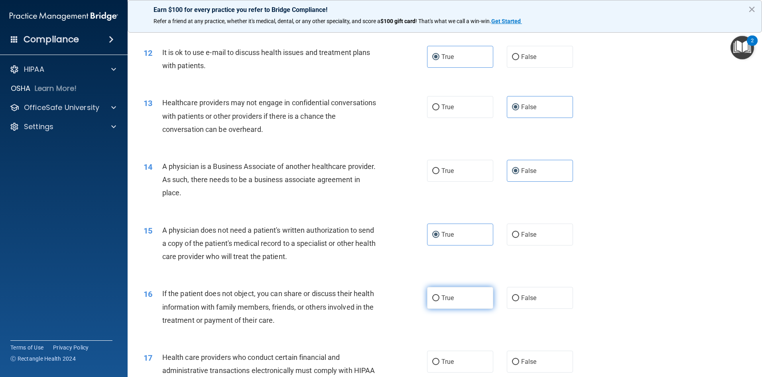
click at [461, 303] on label "True" at bounding box center [460, 298] width 67 height 22
click at [439, 301] on input "True" at bounding box center [435, 298] width 7 height 6
radio input "true"
click at [449, 366] on label "True" at bounding box center [460, 362] width 67 height 22
click at [439, 365] on input "True" at bounding box center [435, 362] width 7 height 6
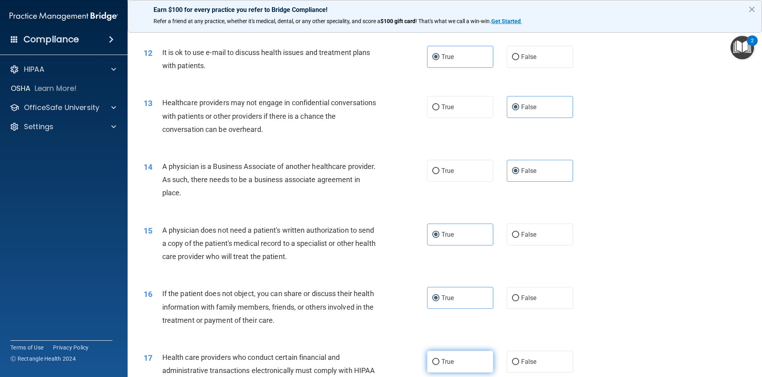
radio input "true"
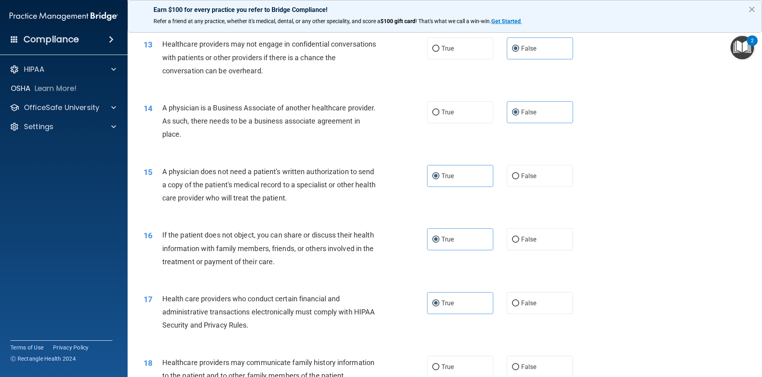
scroll to position [758, 0]
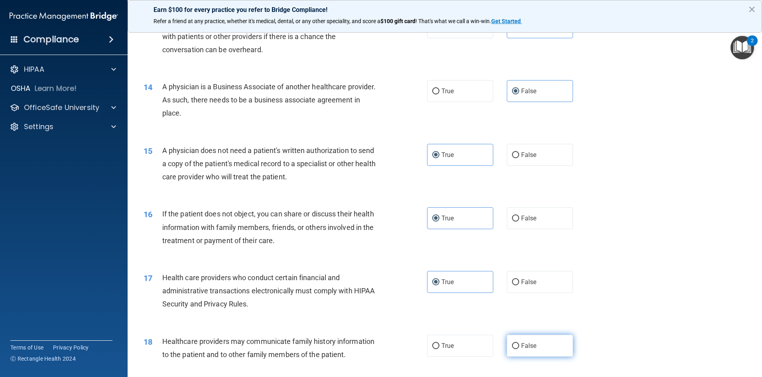
click at [533, 341] on label "False" at bounding box center [540, 346] width 67 height 22
click at [519, 343] on input "False" at bounding box center [515, 346] width 7 height 6
radio input "true"
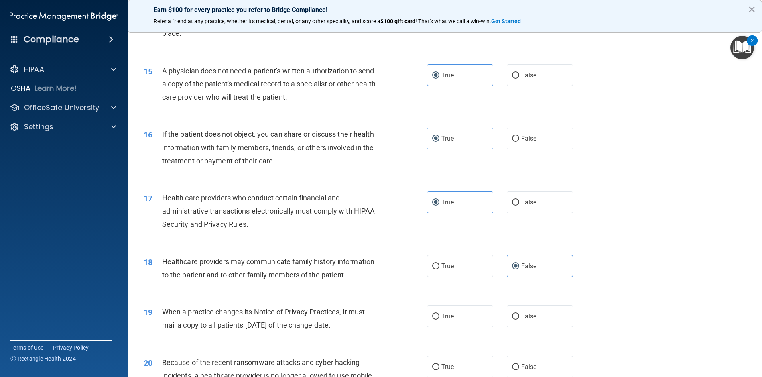
scroll to position [877, 0]
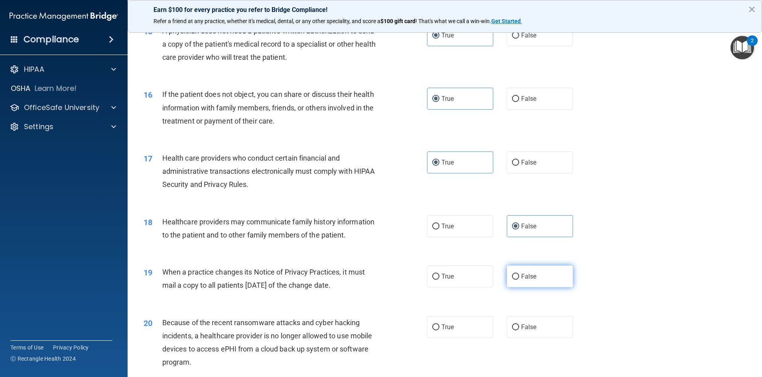
click at [521, 280] on span "False" at bounding box center [529, 277] width 16 height 8
click at [518, 280] on input "False" at bounding box center [515, 277] width 7 height 6
radio input "true"
click at [532, 333] on label "False" at bounding box center [540, 327] width 67 height 22
click at [519, 331] on input "False" at bounding box center [515, 328] width 7 height 6
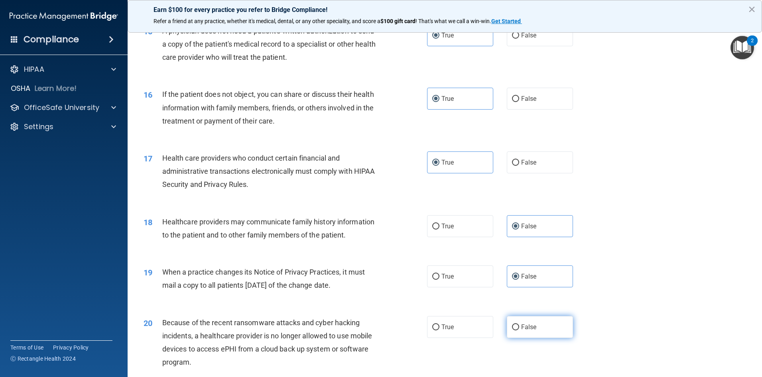
radio input "true"
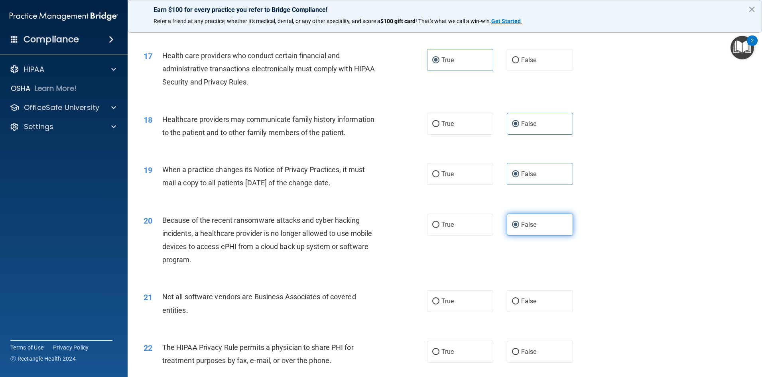
scroll to position [997, 0]
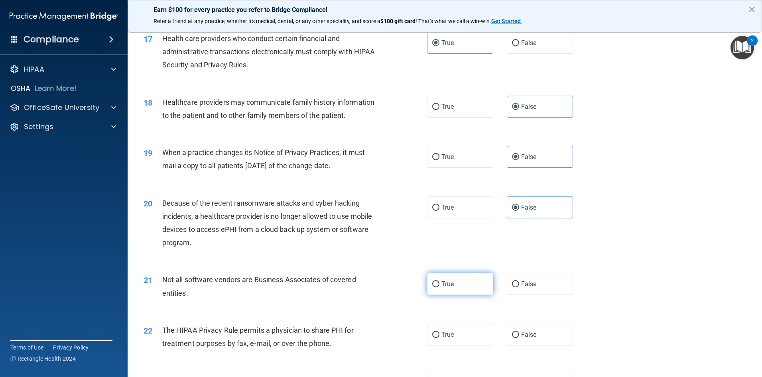
click at [433, 291] on label "True" at bounding box center [460, 284] width 67 height 22
click at [433, 288] on input "True" at bounding box center [435, 285] width 7 height 6
radio input "true"
click at [548, 346] on label "False" at bounding box center [540, 335] width 67 height 22
click at [519, 338] on input "False" at bounding box center [515, 335] width 7 height 6
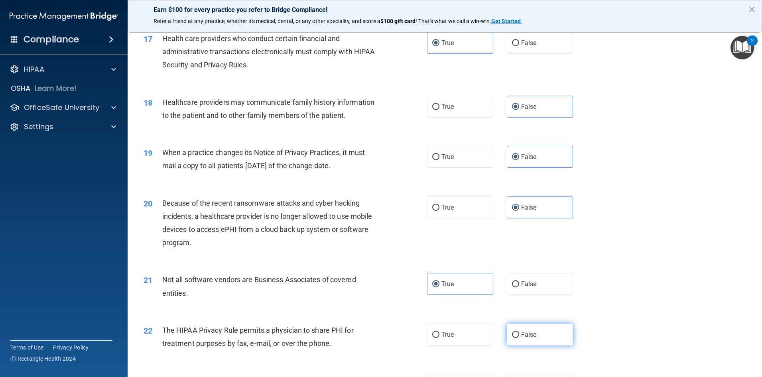
radio input "true"
click at [477, 295] on label "True" at bounding box center [460, 284] width 67 height 22
click at [439, 288] on input "True" at bounding box center [435, 285] width 7 height 6
click at [463, 346] on label "True" at bounding box center [460, 335] width 67 height 22
click at [439, 338] on input "True" at bounding box center [435, 335] width 7 height 6
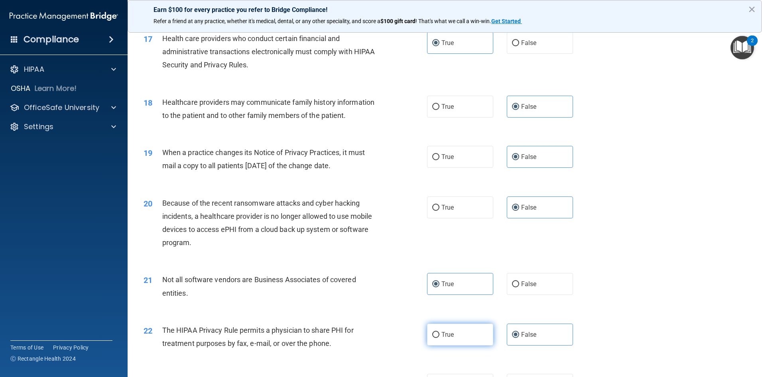
radio input "true"
radio input "false"
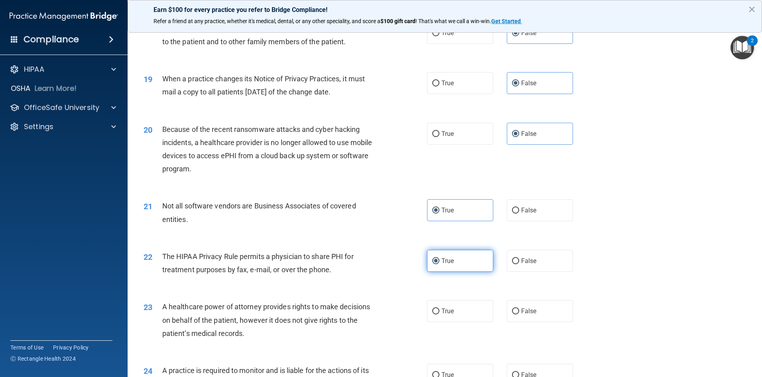
scroll to position [1077, 0]
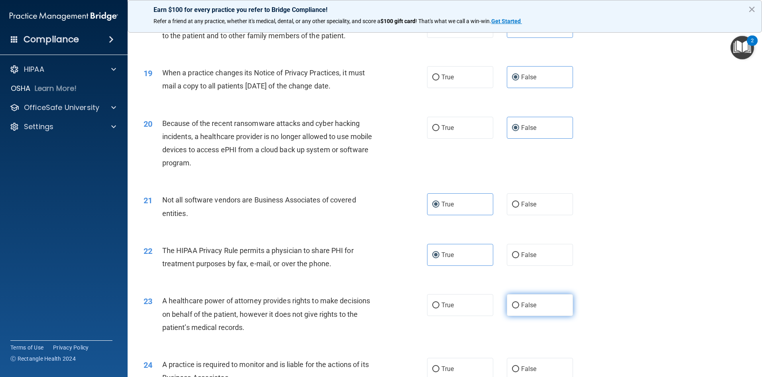
click at [524, 309] on label "False" at bounding box center [540, 305] width 67 height 22
click at [519, 309] on input "False" at bounding box center [515, 306] width 7 height 6
radio input "true"
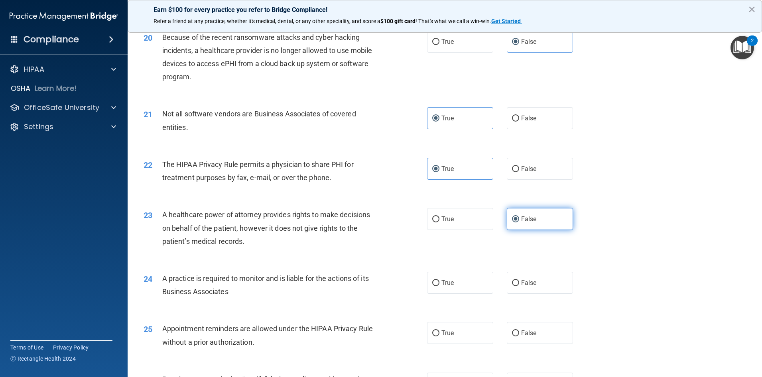
scroll to position [1196, 0]
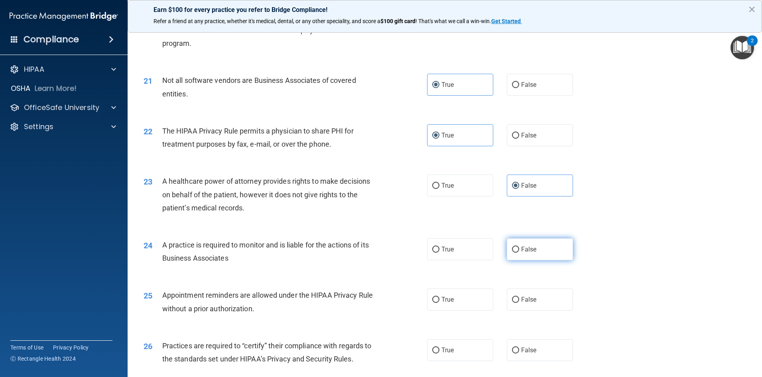
click at [528, 260] on label "False" at bounding box center [540, 249] width 67 height 22
click at [519, 253] on input "False" at bounding box center [515, 250] width 7 height 6
radio input "true"
click at [479, 309] on label "True" at bounding box center [460, 300] width 67 height 22
click at [439, 303] on input "True" at bounding box center [435, 300] width 7 height 6
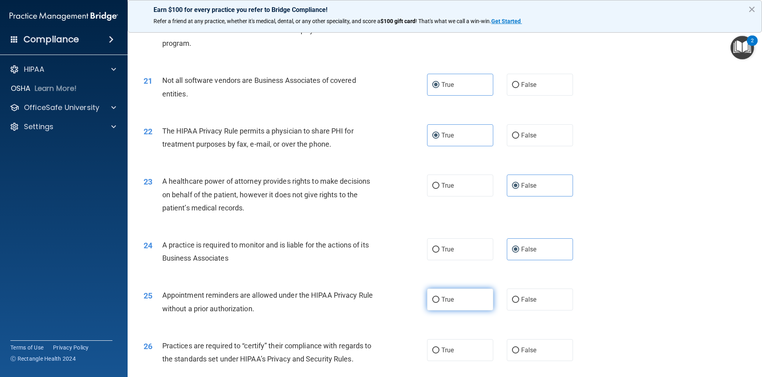
radio input "true"
click at [534, 361] on label "False" at bounding box center [540, 350] width 67 height 22
click at [519, 354] on input "False" at bounding box center [515, 351] width 7 height 6
radio input "true"
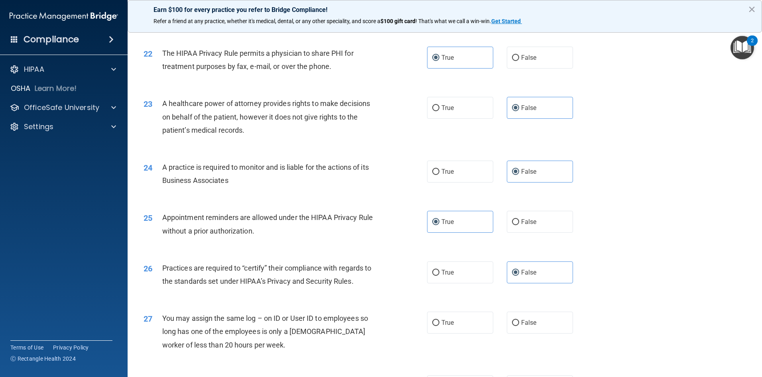
scroll to position [1276, 0]
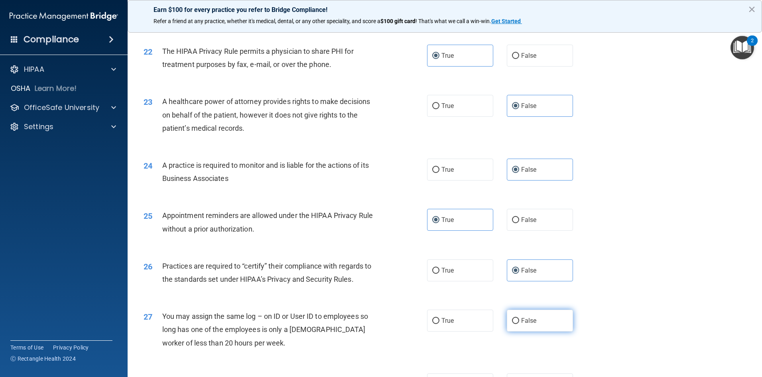
click at [542, 332] on label "False" at bounding box center [540, 321] width 67 height 22
click at [519, 324] on input "False" at bounding box center [515, 321] width 7 height 6
radio input "true"
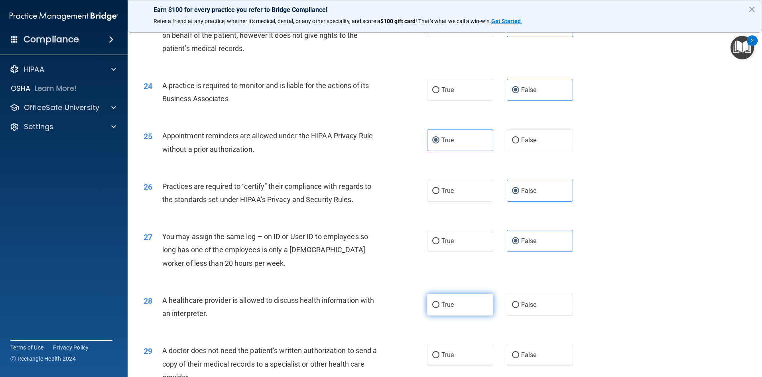
click at [467, 316] on label "True" at bounding box center [460, 305] width 67 height 22
click at [439, 308] on input "True" at bounding box center [435, 305] width 7 height 6
radio input "true"
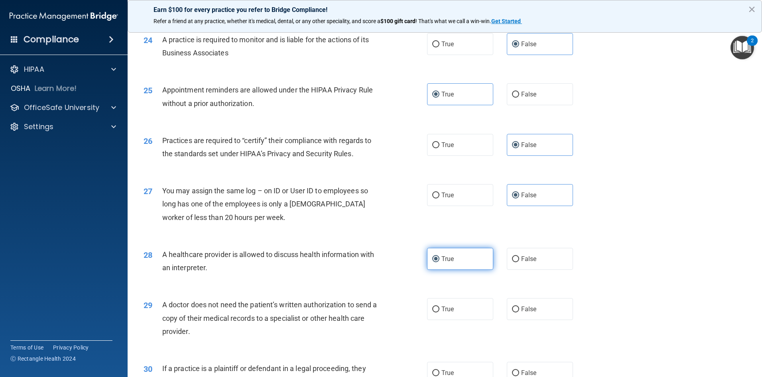
scroll to position [1475, 0]
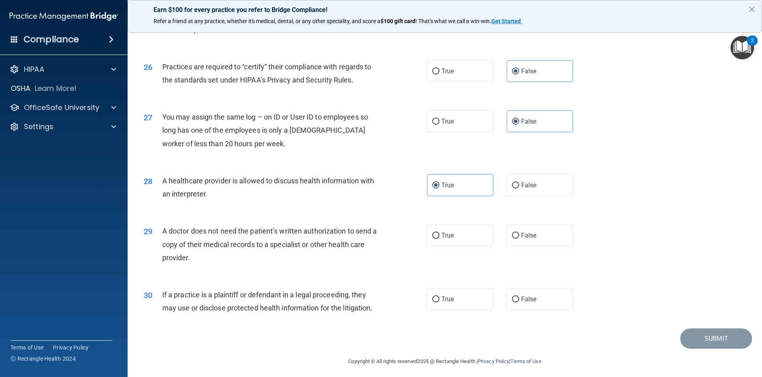
click at [456, 262] on div "29 A doctor does not need the patient’s written authorization to send a copy of…" at bounding box center [445, 247] width 615 height 64
click at [459, 246] on label "True" at bounding box center [460, 236] width 67 height 22
click at [439, 239] on input "True" at bounding box center [435, 236] width 7 height 6
radio input "true"
click at [475, 310] on label "True" at bounding box center [460, 299] width 67 height 22
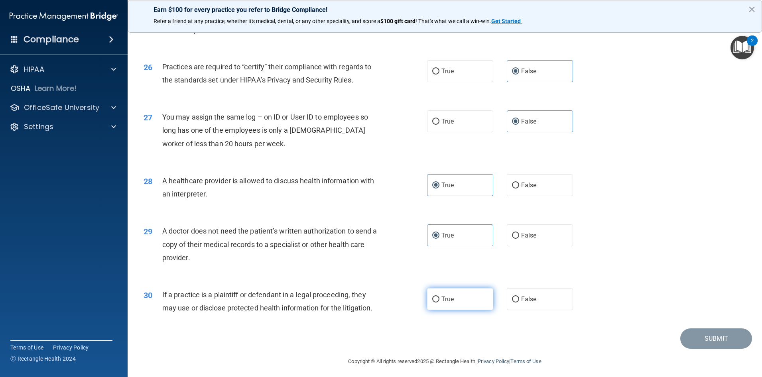
click at [439, 303] on input "True" at bounding box center [435, 300] width 7 height 6
radio input "true"
click at [716, 349] on button "Submit" at bounding box center [716, 339] width 72 height 20
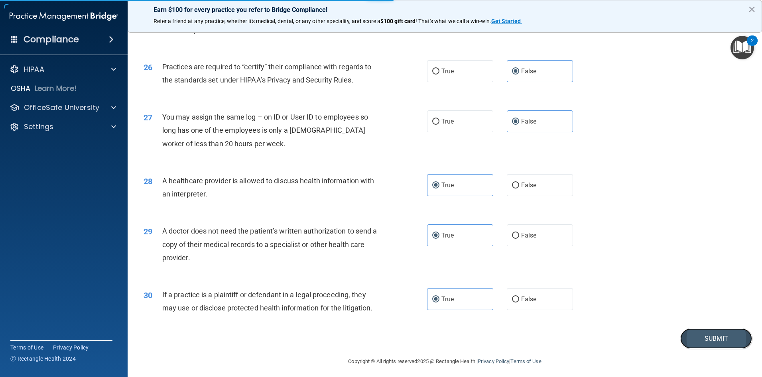
click at [715, 349] on button "Submit" at bounding box center [716, 339] width 72 height 20
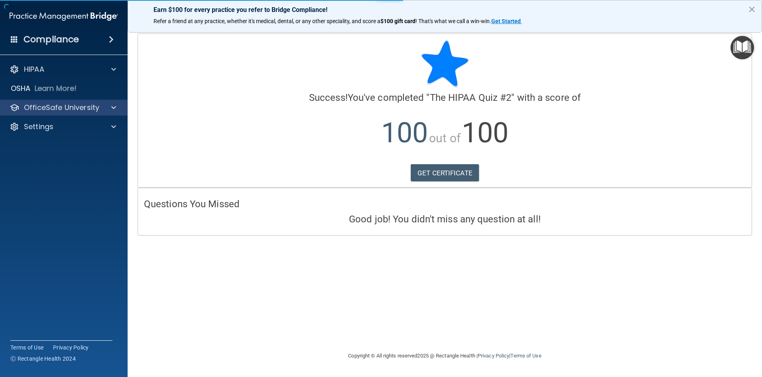
click at [86, 115] on div "OfficeSafe University" at bounding box center [64, 108] width 128 height 16
click at [91, 108] on p "OfficeSafe University" at bounding box center [61, 108] width 75 height 10
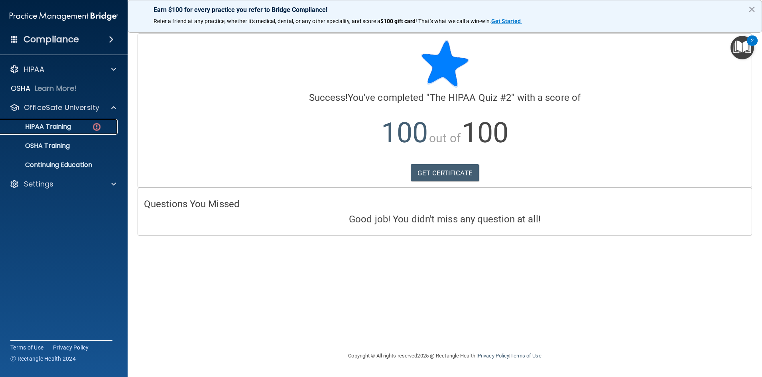
click at [90, 130] on div "HIPAA Training" at bounding box center [59, 127] width 109 height 8
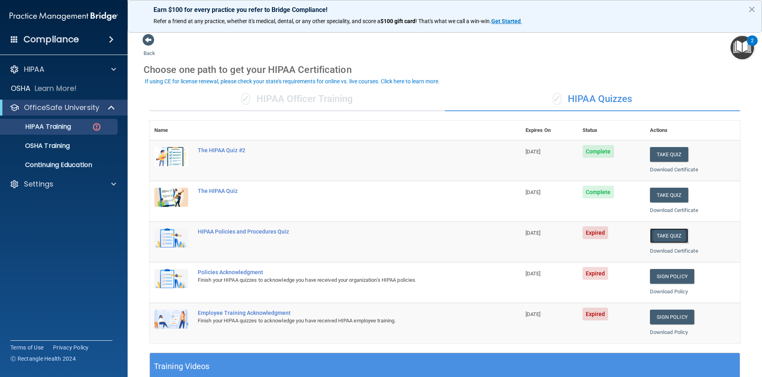
click at [658, 238] on button "Take Quiz" at bounding box center [669, 235] width 38 height 15
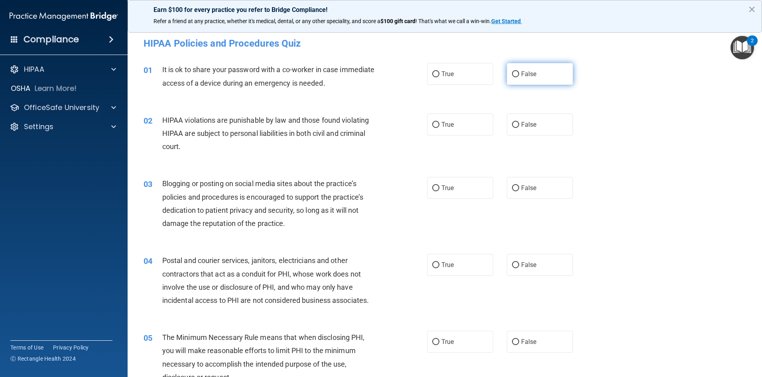
click at [522, 71] on span "False" at bounding box center [529, 74] width 16 height 8
click at [519, 71] on input "False" at bounding box center [515, 74] width 7 height 6
radio input "true"
click at [468, 127] on label "True" at bounding box center [460, 125] width 67 height 22
click at [439, 127] on input "True" at bounding box center [435, 125] width 7 height 6
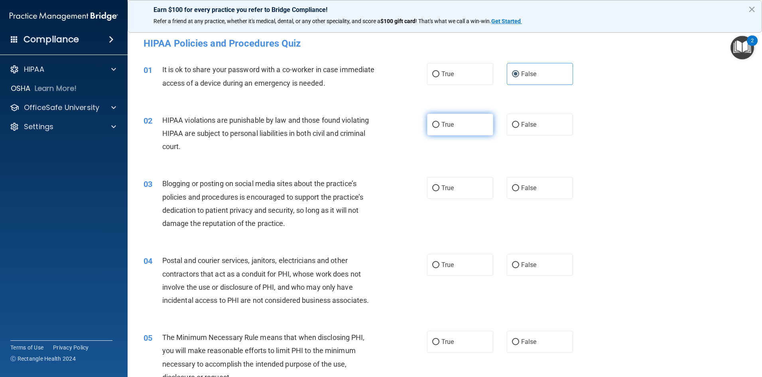
radio input "true"
click at [521, 193] on label "False" at bounding box center [540, 188] width 67 height 22
click at [519, 191] on input "False" at bounding box center [515, 188] width 7 height 6
radio input "true"
click at [458, 255] on label "True" at bounding box center [460, 265] width 67 height 22
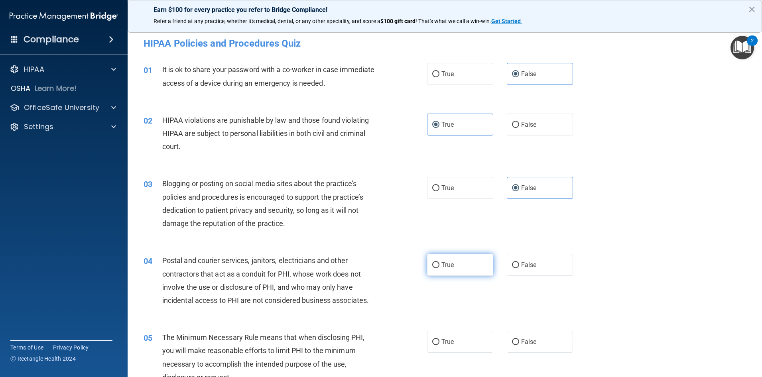
click at [439, 262] on input "True" at bounding box center [435, 265] width 7 height 6
radio input "true"
click at [459, 347] on label "True" at bounding box center [460, 342] width 67 height 22
click at [439, 345] on input "True" at bounding box center [435, 342] width 7 height 6
radio input "true"
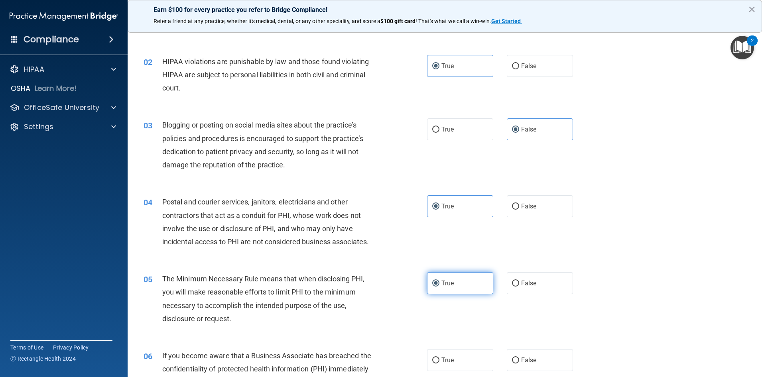
scroll to position [80, 0]
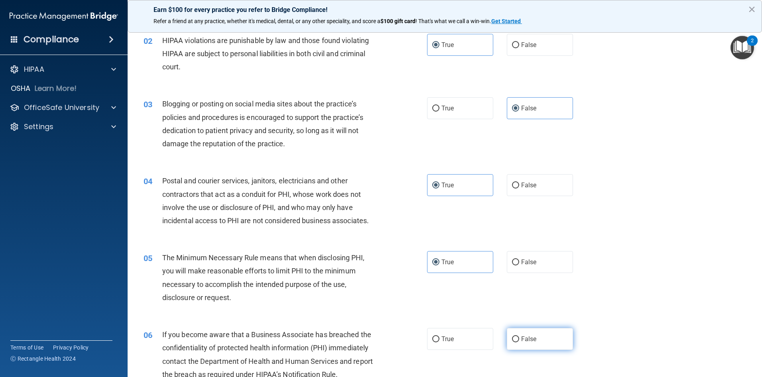
click at [521, 342] on span "False" at bounding box center [529, 339] width 16 height 8
click at [519, 342] on input "False" at bounding box center [515, 340] width 7 height 6
radio input "true"
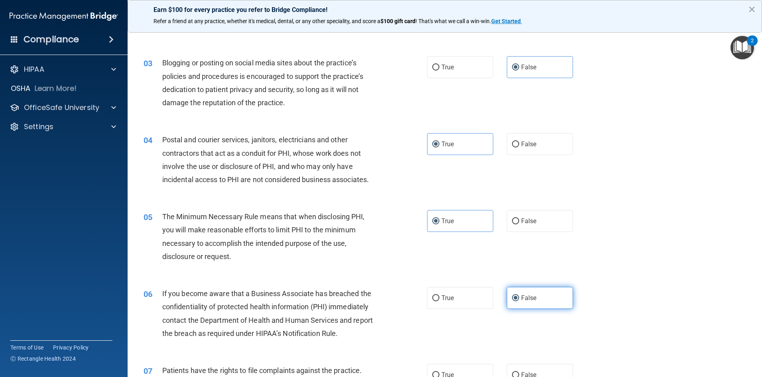
scroll to position [160, 0]
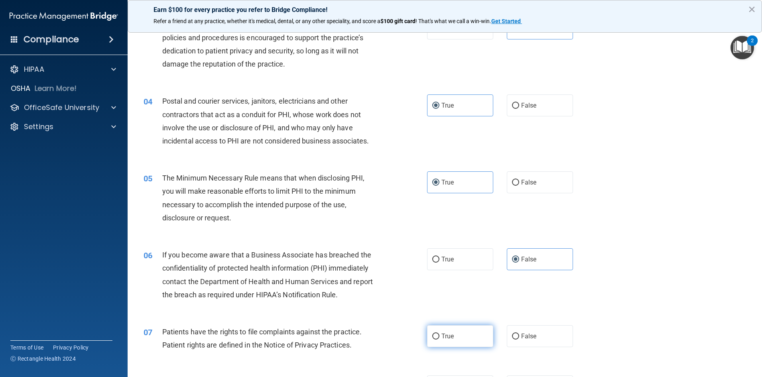
click at [455, 335] on label "True" at bounding box center [460, 336] width 67 height 22
click at [439, 335] on input "True" at bounding box center [435, 337] width 7 height 6
radio input "true"
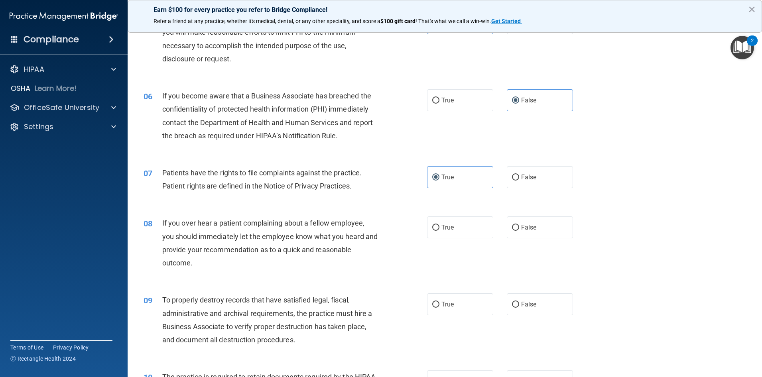
scroll to position [319, 0]
click at [547, 225] on label "False" at bounding box center [540, 227] width 67 height 22
click at [519, 225] on input "False" at bounding box center [515, 228] width 7 height 6
radio input "true"
click at [522, 314] on label "False" at bounding box center [540, 304] width 67 height 22
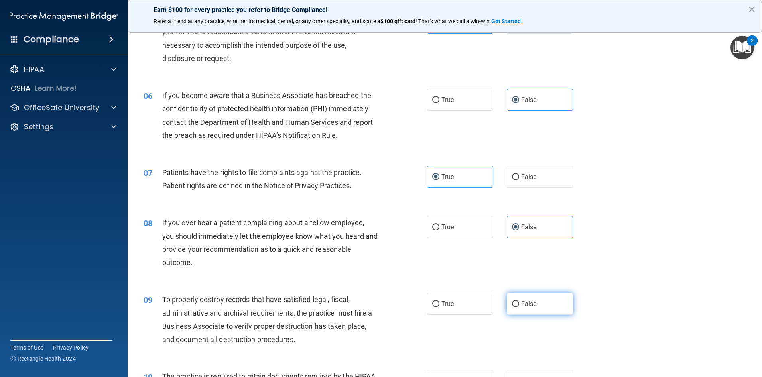
click at [519, 307] on input "False" at bounding box center [515, 304] width 7 height 6
radio input "true"
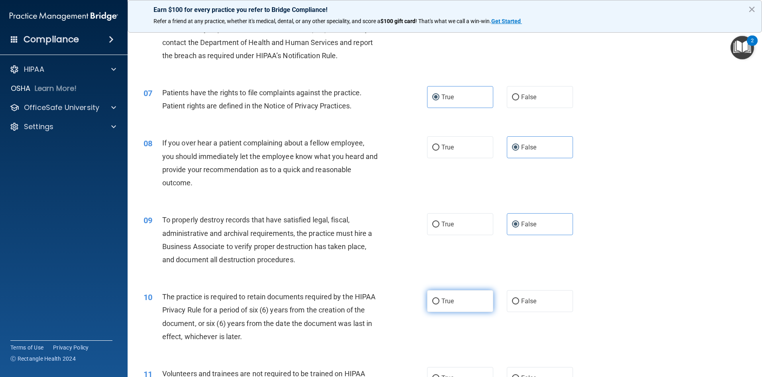
click at [468, 297] on label "True" at bounding box center [460, 301] width 67 height 22
click at [439, 299] on input "True" at bounding box center [435, 302] width 7 height 6
radio input "true"
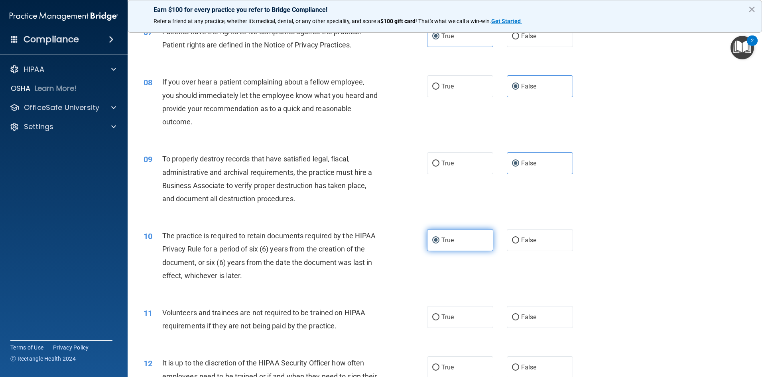
scroll to position [479, 0]
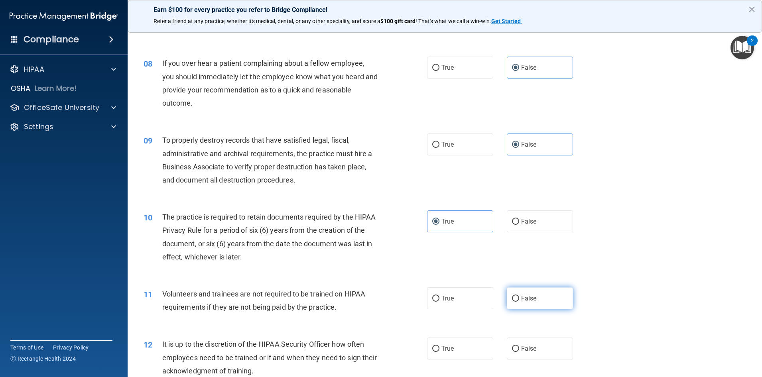
click at [533, 303] on label "False" at bounding box center [540, 299] width 67 height 22
click at [519, 302] on input "False" at bounding box center [515, 299] width 7 height 6
radio input "true"
click at [532, 345] on label "False" at bounding box center [540, 349] width 67 height 22
click at [519, 346] on input "False" at bounding box center [515, 349] width 7 height 6
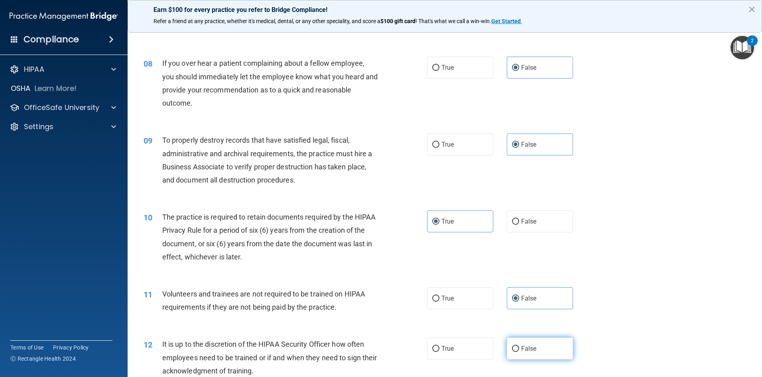
radio input "true"
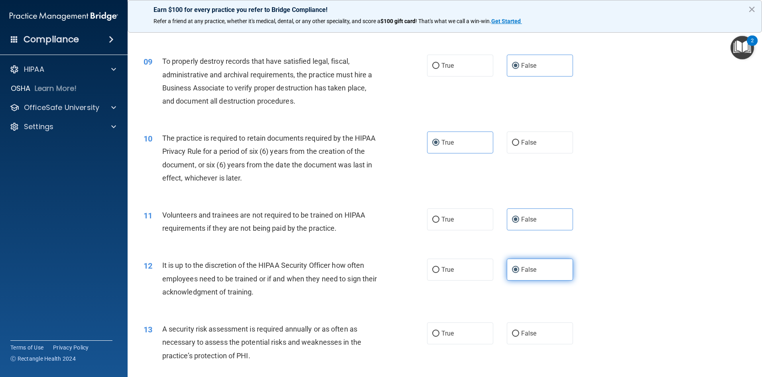
scroll to position [558, 0]
click at [477, 328] on label "True" at bounding box center [460, 333] width 67 height 22
click at [439, 330] on input "True" at bounding box center [435, 333] width 7 height 6
radio input "true"
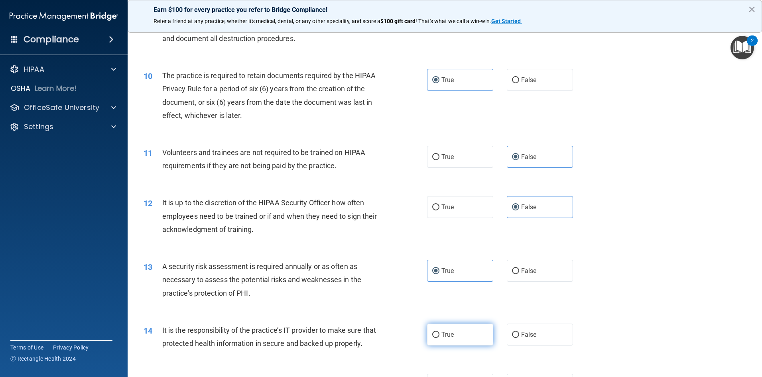
scroll to position [638, 0]
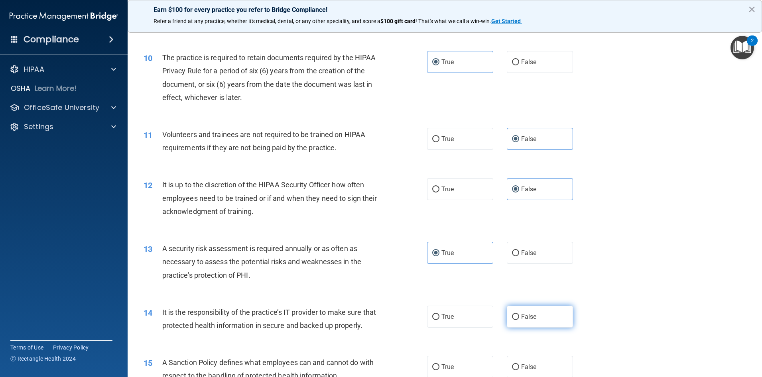
click at [524, 313] on label "False" at bounding box center [540, 317] width 67 height 22
click at [519, 314] on input "False" at bounding box center [515, 317] width 7 height 6
radio input "true"
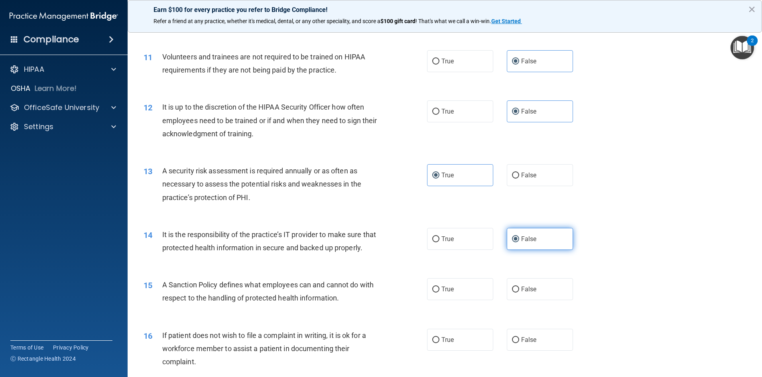
scroll to position [718, 0]
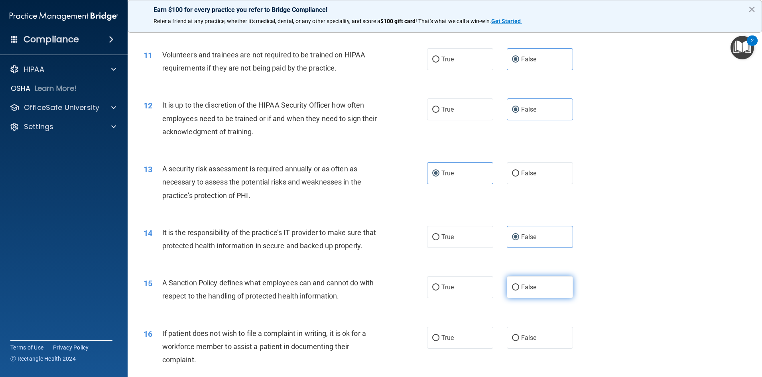
click at [524, 298] on label "False" at bounding box center [540, 287] width 67 height 22
click at [519, 291] on input "False" at bounding box center [515, 288] width 7 height 6
radio input "true"
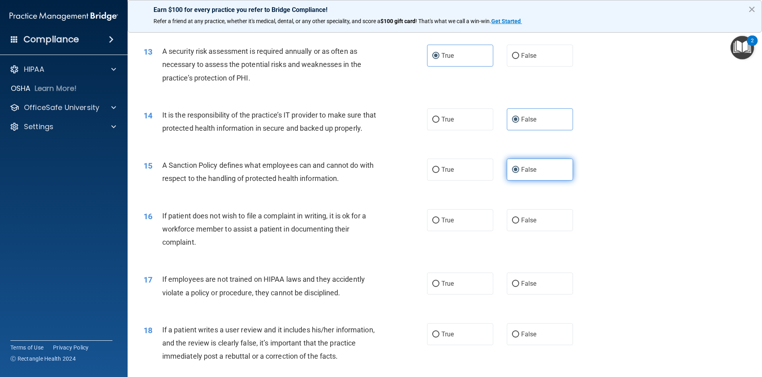
scroll to position [837, 0]
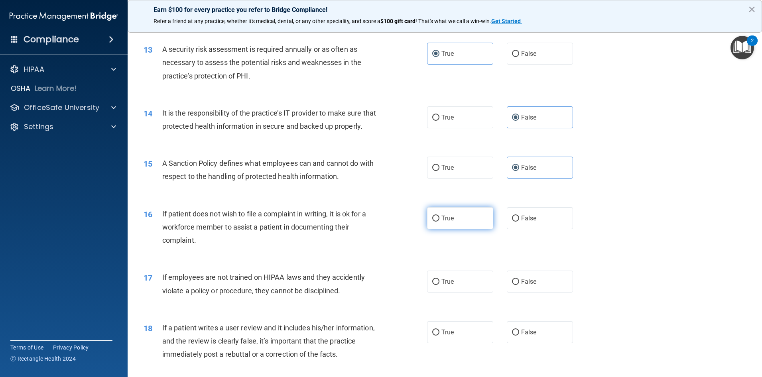
click at [461, 228] on label "True" at bounding box center [460, 218] width 67 height 22
click at [439, 222] on input "True" at bounding box center [435, 219] width 7 height 6
radio input "true"
click at [515, 285] on input "False" at bounding box center [515, 282] width 7 height 6
radio input "true"
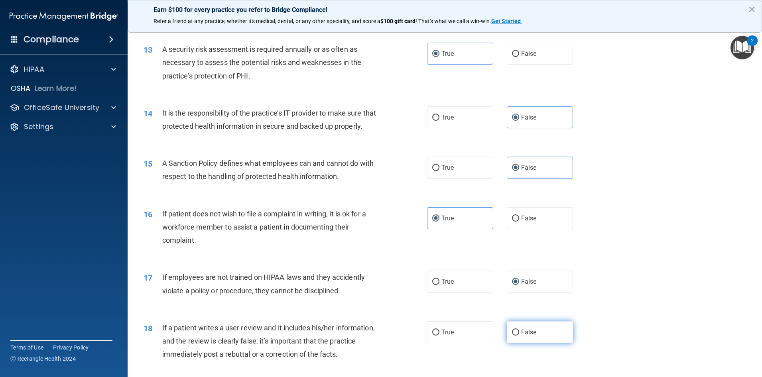
click at [530, 343] on label "False" at bounding box center [540, 332] width 67 height 22
click at [519, 336] on input "False" at bounding box center [515, 333] width 7 height 6
radio input "true"
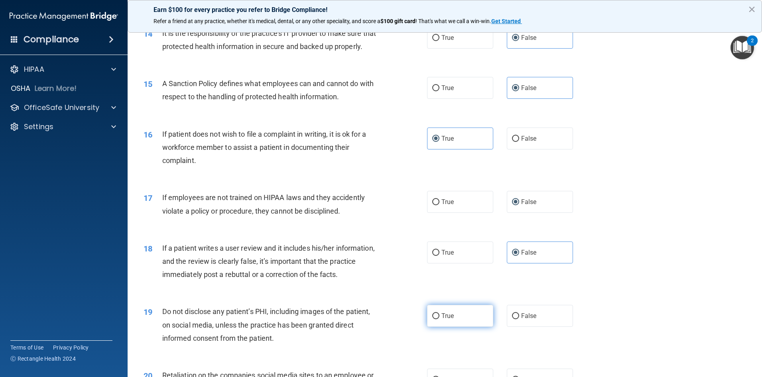
click at [475, 323] on label "True" at bounding box center [460, 316] width 67 height 22
click at [439, 319] on input "True" at bounding box center [435, 316] width 7 height 6
radio input "true"
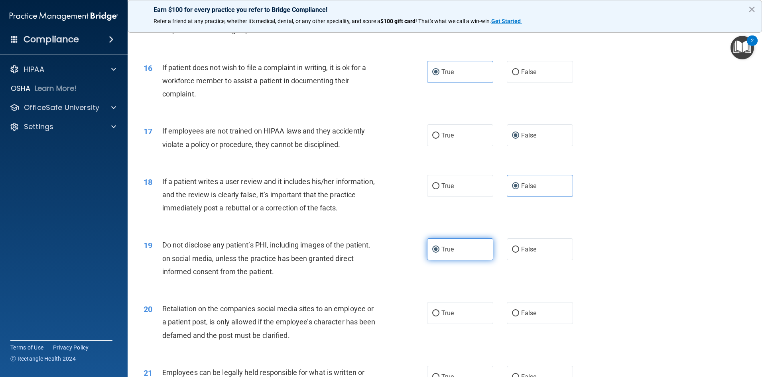
scroll to position [997, 0]
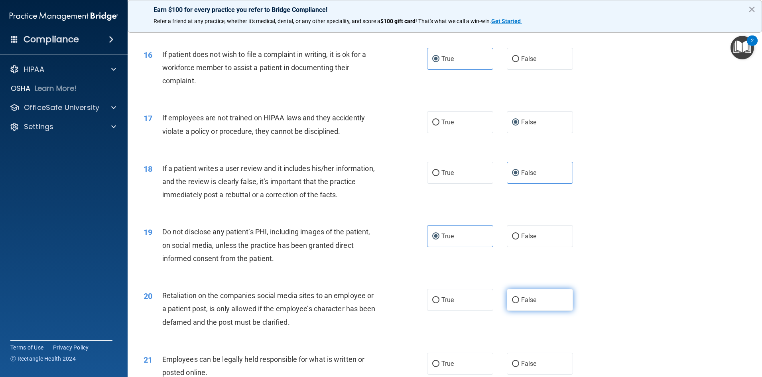
click at [528, 304] on span "False" at bounding box center [529, 300] width 16 height 8
click at [519, 303] on input "False" at bounding box center [515, 300] width 7 height 6
radio input "true"
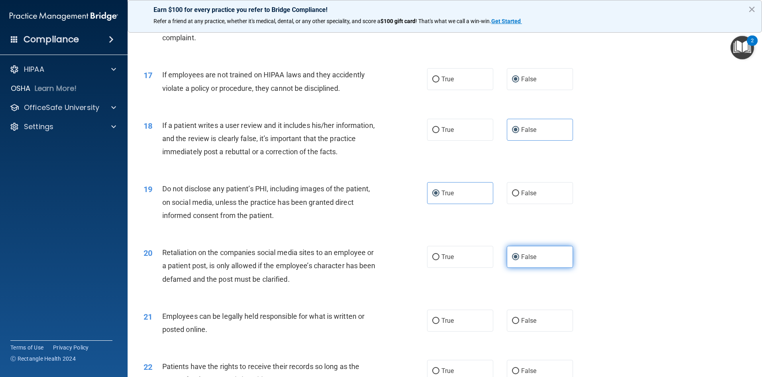
scroll to position [1156, 0]
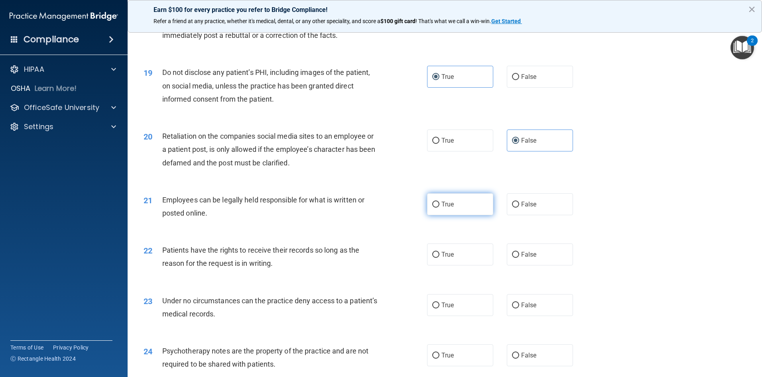
click at [472, 214] on label "True" at bounding box center [460, 204] width 67 height 22
click at [439, 208] on input "True" at bounding box center [435, 205] width 7 height 6
radio input "true"
click at [540, 266] on label "False" at bounding box center [540, 255] width 67 height 22
click at [519, 258] on input "False" at bounding box center [515, 255] width 7 height 6
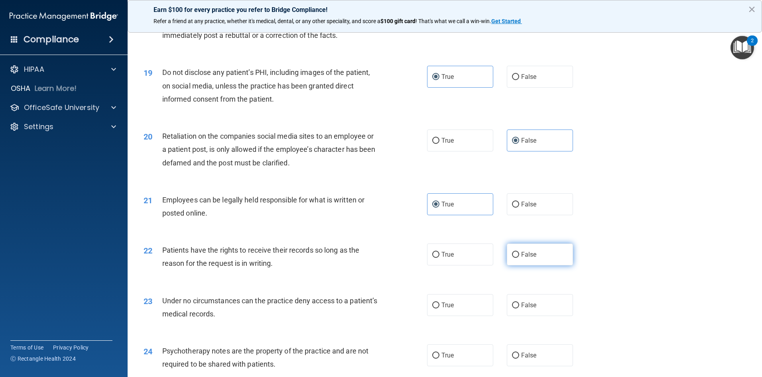
radio input "true"
click at [541, 316] on label "False" at bounding box center [540, 305] width 67 height 22
click at [519, 309] on input "False" at bounding box center [515, 306] width 7 height 6
radio input "true"
click at [460, 366] on label "True" at bounding box center [460, 356] width 67 height 22
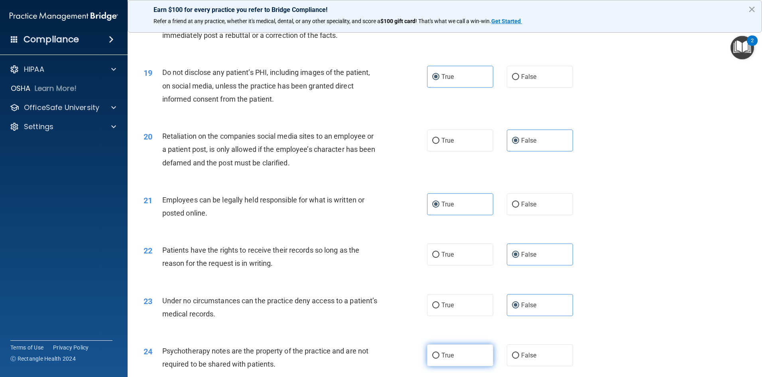
click at [439, 359] on input "True" at bounding box center [435, 356] width 7 height 6
radio input "true"
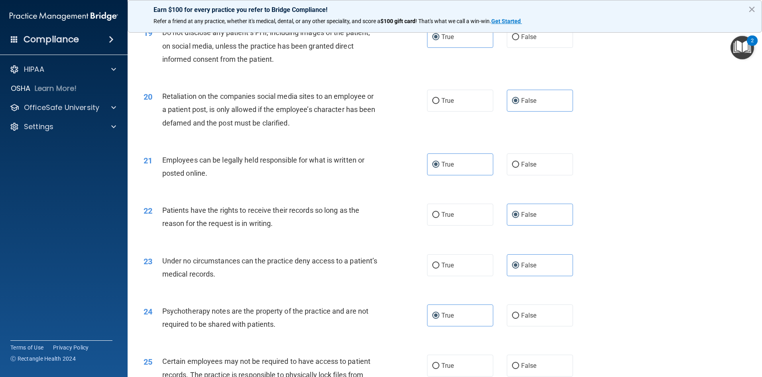
scroll to position [1236, 0]
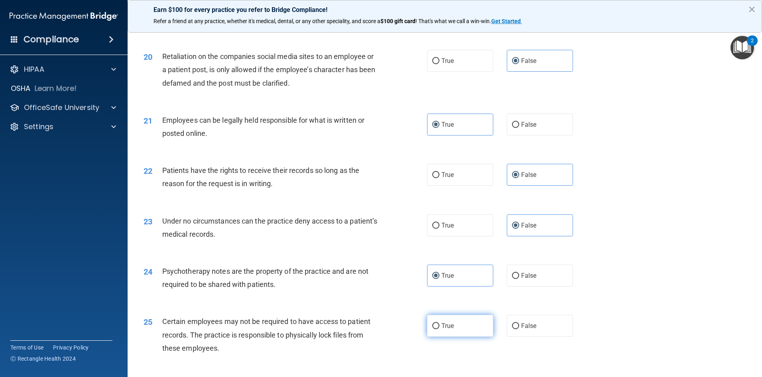
click at [470, 337] on label "True" at bounding box center [460, 326] width 67 height 22
click at [439, 329] on input "True" at bounding box center [435, 326] width 7 height 6
radio input "true"
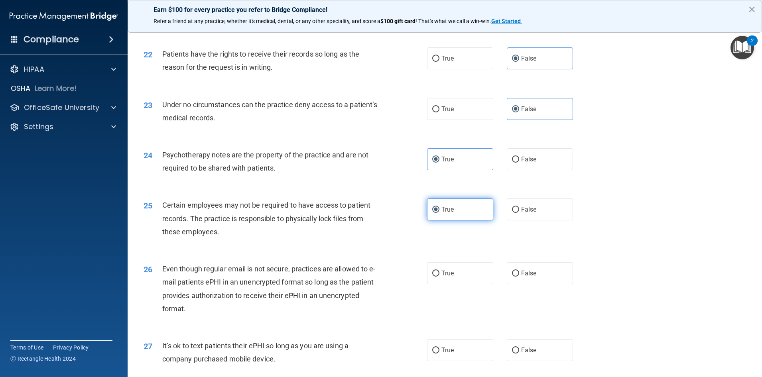
scroll to position [1356, 0]
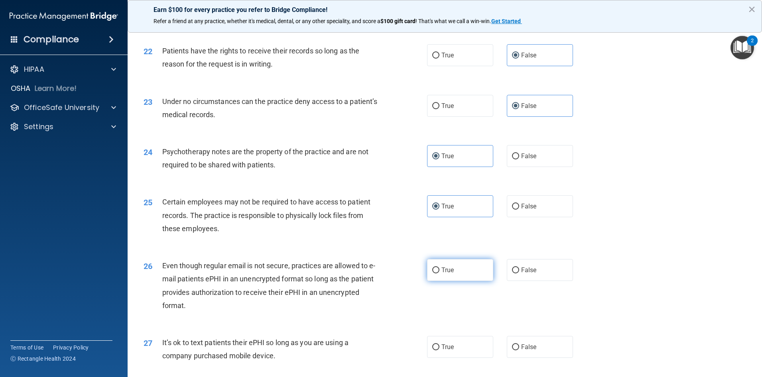
click at [461, 281] on label "True" at bounding box center [460, 270] width 67 height 22
click at [439, 274] on input "True" at bounding box center [435, 271] width 7 height 6
radio input "true"
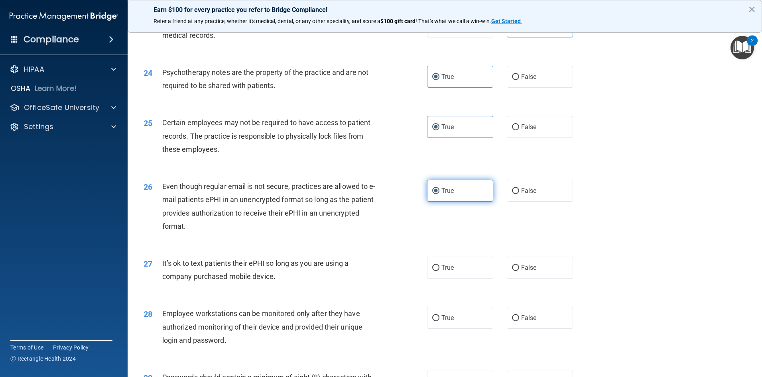
scroll to position [1436, 0]
click at [512, 271] on input "False" at bounding box center [515, 268] width 7 height 6
radio input "true"
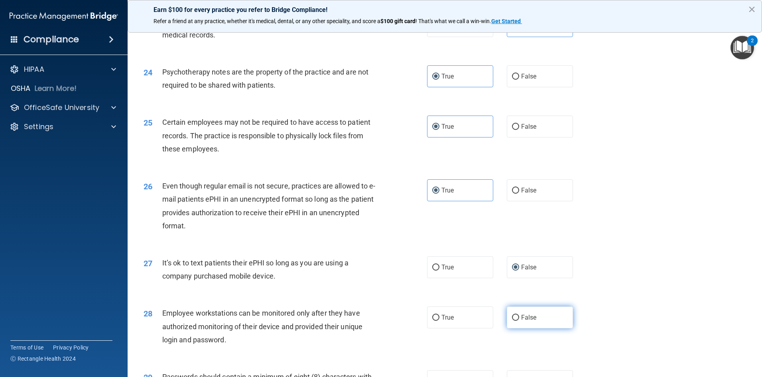
click at [526, 329] on label "False" at bounding box center [540, 318] width 67 height 22
click at [519, 321] on input "False" at bounding box center [515, 318] width 7 height 6
radio input "true"
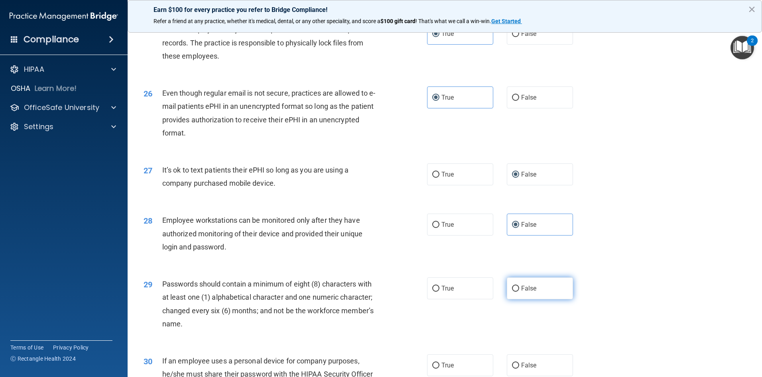
scroll to position [1555, 0]
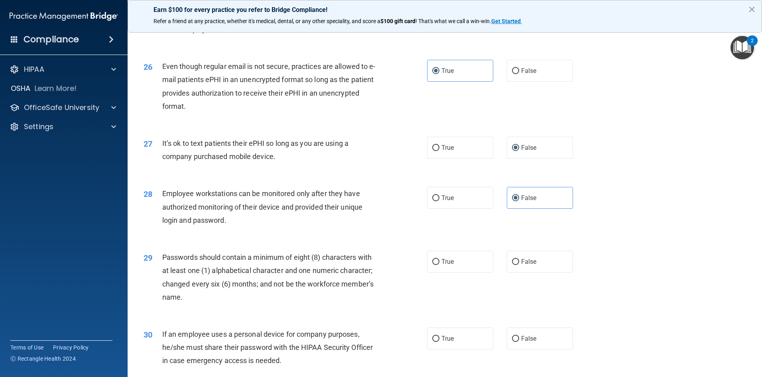
click at [458, 290] on div "29 Passwords should contain a minimum of eight (8) characters with at least one…" at bounding box center [445, 279] width 615 height 77
click at [451, 266] on span "True" at bounding box center [447, 262] width 12 height 8
click at [439, 265] on input "True" at bounding box center [435, 262] width 7 height 6
radio input "true"
click at [540, 350] on label "False" at bounding box center [540, 339] width 67 height 22
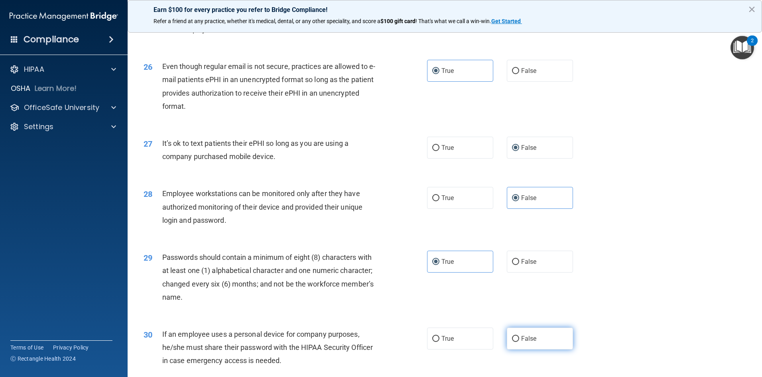
click at [519, 342] on input "False" at bounding box center [515, 339] width 7 height 6
radio input "true"
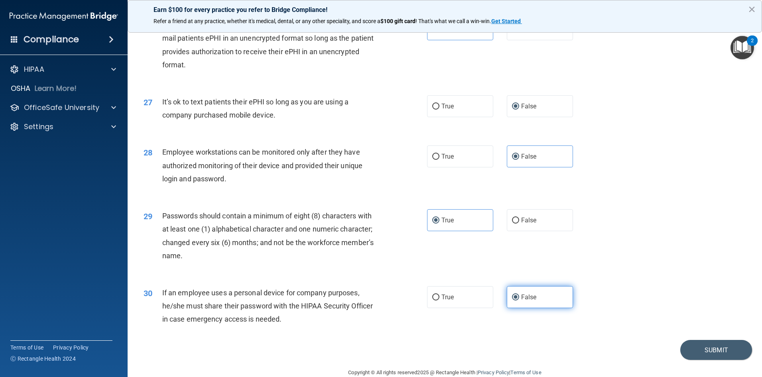
scroll to position [1625, 0]
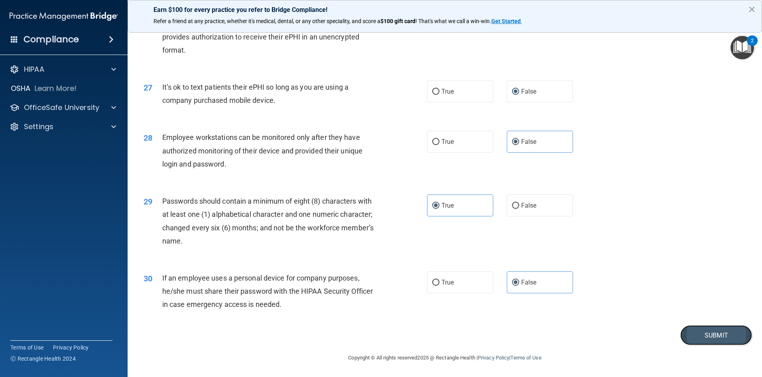
click at [726, 327] on button "Submit" at bounding box center [716, 335] width 72 height 20
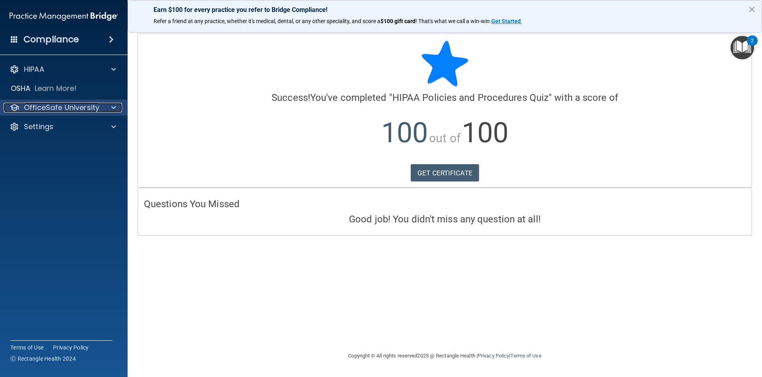
drag, startPoint x: 87, startPoint y: 109, endPoint x: 89, endPoint y: 112, distance: 4.1
click at [87, 109] on p "OfficeSafe University" at bounding box center [61, 108] width 75 height 10
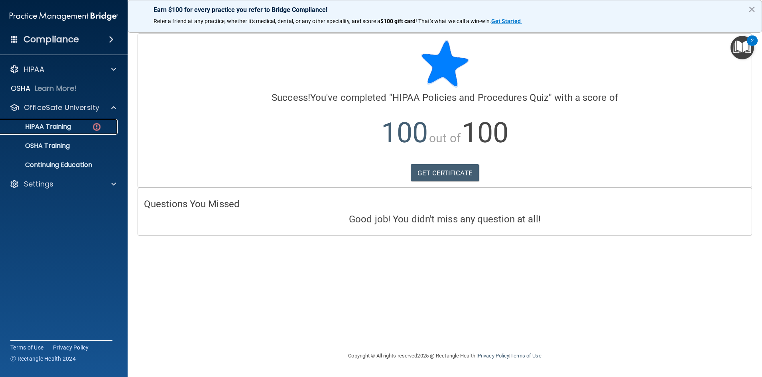
click at [98, 122] on img at bounding box center [97, 127] width 10 height 10
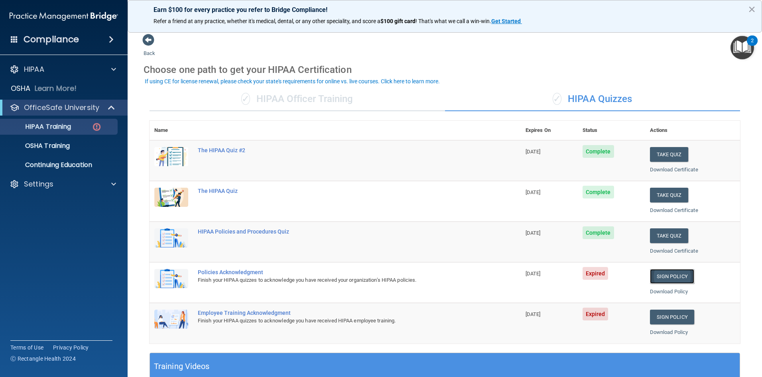
click at [667, 280] on link "Sign Policy" at bounding box center [672, 276] width 44 height 15
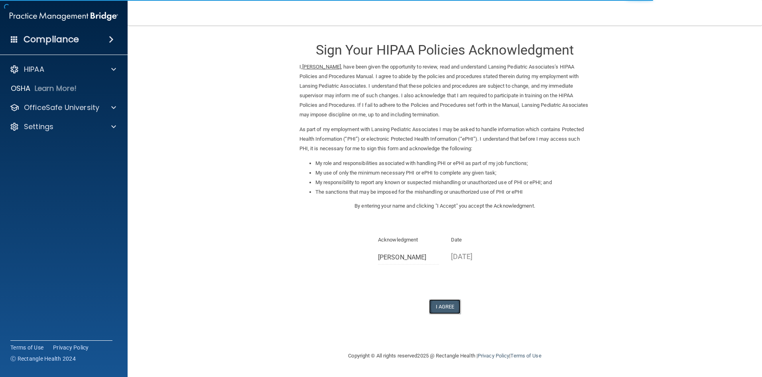
click at [439, 307] on button "I Agree" at bounding box center [445, 306] width 32 height 15
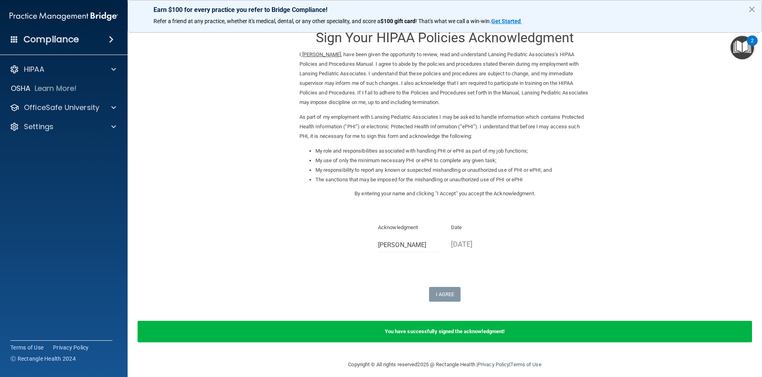
scroll to position [19, 0]
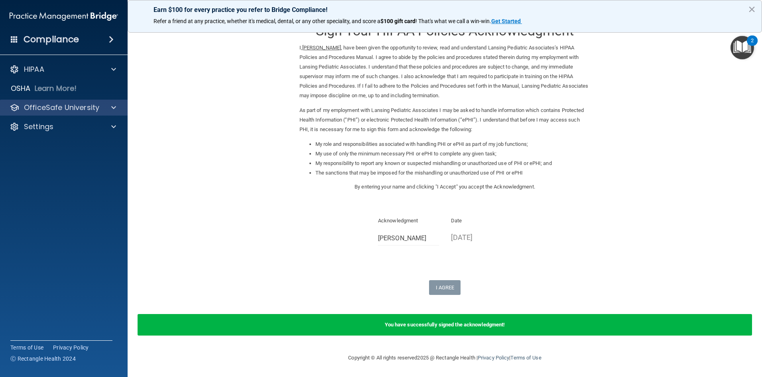
click at [72, 114] on div "OfficeSafe University" at bounding box center [64, 108] width 128 height 16
click at [72, 101] on div "OfficeSafe University" at bounding box center [64, 108] width 128 height 16
click at [114, 104] on span at bounding box center [113, 108] width 5 height 10
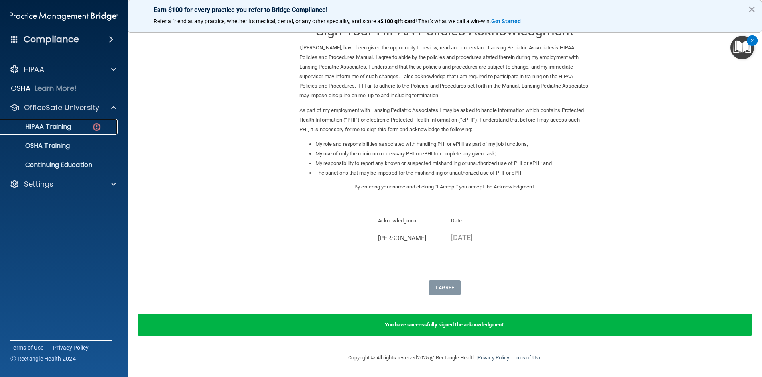
click at [55, 130] on p "HIPAA Training" at bounding box center [38, 127] width 66 height 8
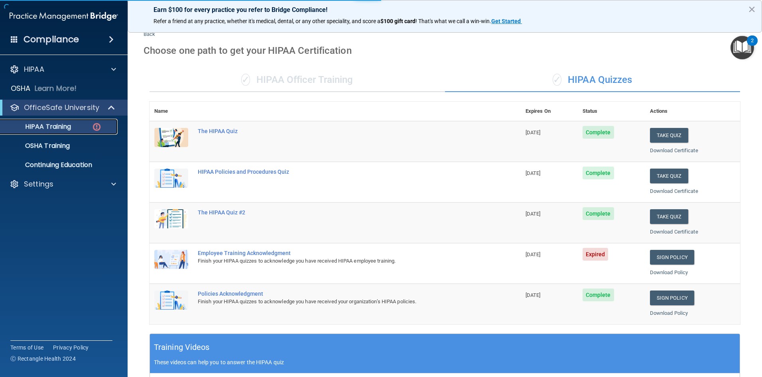
scroll to position [223, 0]
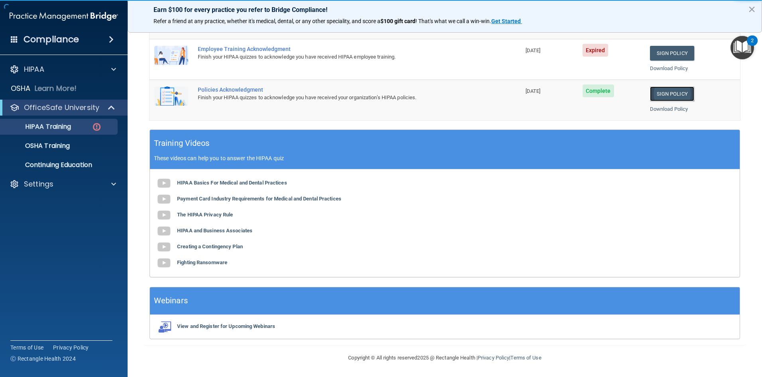
click at [680, 99] on link "Sign Policy" at bounding box center [672, 94] width 44 height 15
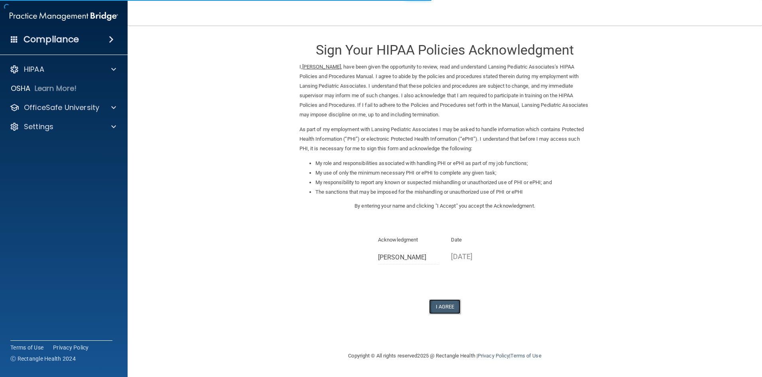
click at [445, 313] on button "I Agree" at bounding box center [445, 306] width 32 height 15
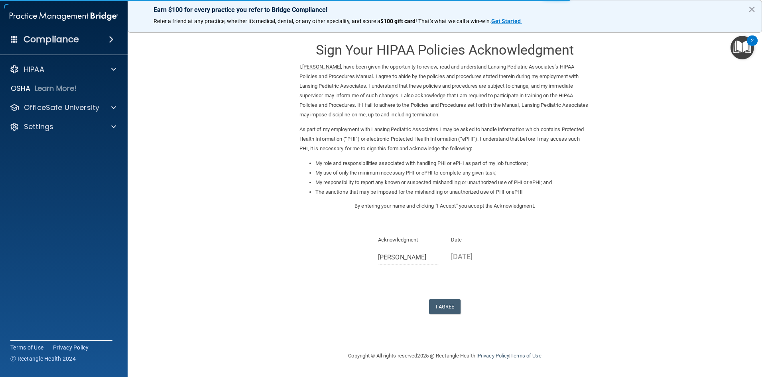
click at [81, 99] on div "HIPAA Documents and Policies Report an Incident Business Associates Emergency P…" at bounding box center [64, 99] width 128 height 83
click at [88, 107] on p "OfficeSafe University" at bounding box center [61, 108] width 75 height 10
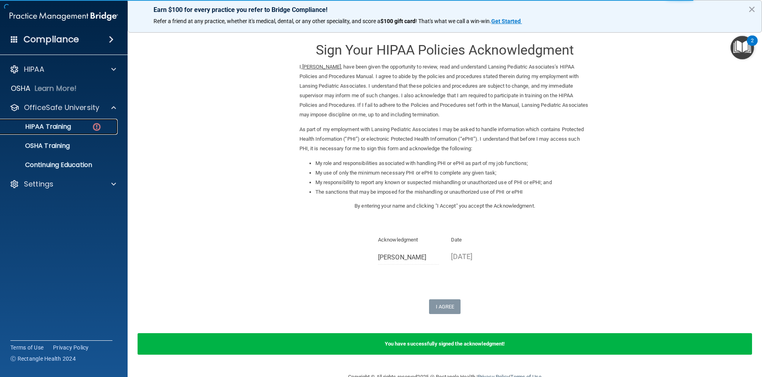
click at [87, 129] on div "HIPAA Training" at bounding box center [59, 127] width 109 height 8
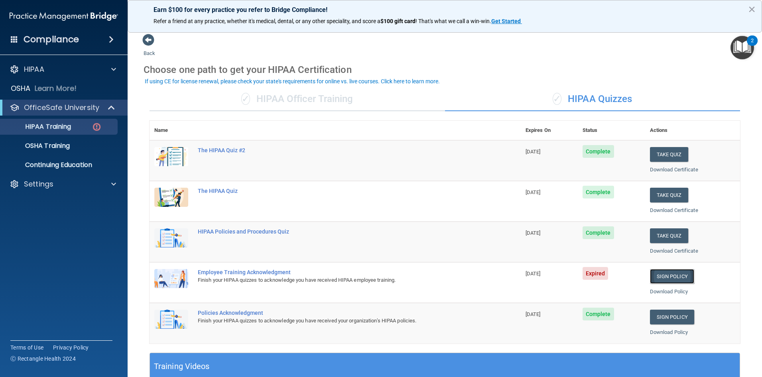
click at [684, 280] on link "Sign Policy" at bounding box center [672, 276] width 44 height 15
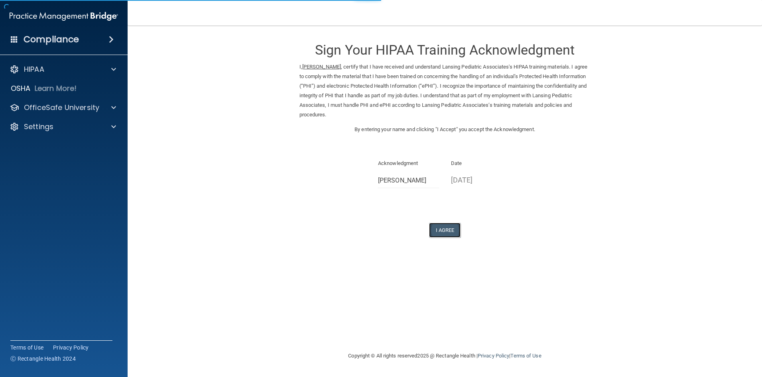
click at [450, 232] on button "I Agree" at bounding box center [445, 230] width 32 height 15
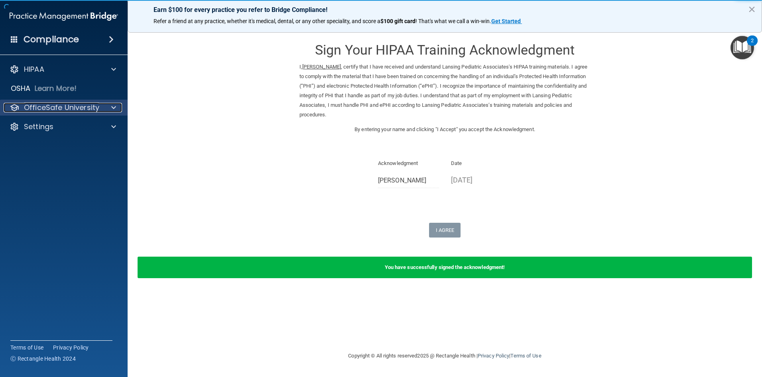
click at [60, 106] on p "OfficeSafe University" at bounding box center [61, 108] width 75 height 10
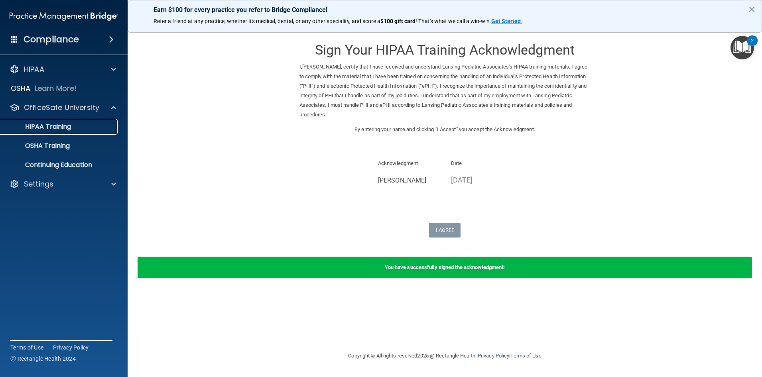
click at [89, 123] on div "HIPAA Training" at bounding box center [59, 127] width 109 height 8
